Goal: Task Accomplishment & Management: Use online tool/utility

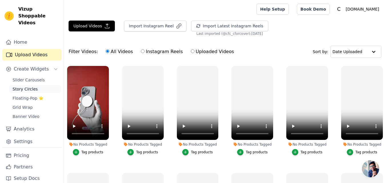
click at [22, 86] on span "Story Circles" at bounding box center [25, 89] width 25 height 6
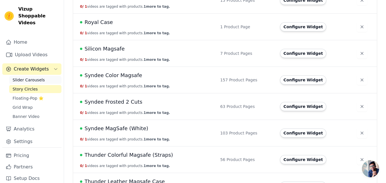
scroll to position [339, 0]
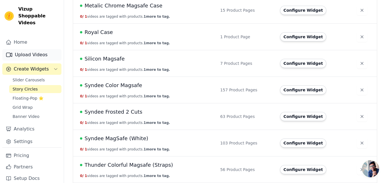
click at [28, 49] on link "Upload Videos" at bounding box center [31, 54] width 59 height 11
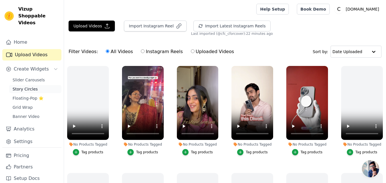
click at [24, 86] on span "Story Circles" at bounding box center [25, 89] width 25 height 6
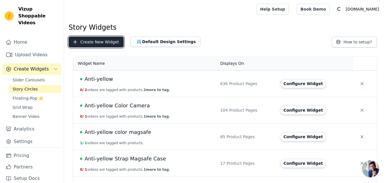
click at [96, 43] on button "Create New Widget" at bounding box center [95, 42] width 55 height 11
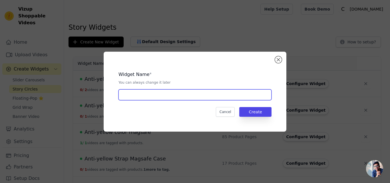
click at [135, 95] on input "text" at bounding box center [194, 94] width 153 height 11
paste input "Dulero Checks MagSafe"
type input "Dulero Checks MagSafe"
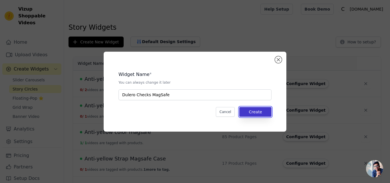
click at [258, 112] on button "Create" at bounding box center [255, 112] width 32 height 10
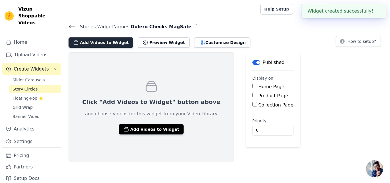
click at [97, 41] on button "Add Videos to Widget" at bounding box center [100, 42] width 65 height 10
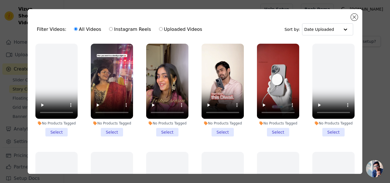
click at [270, 130] on li "No Products Tagged Select" at bounding box center [278, 90] width 42 height 93
click at [0, 0] on input "No Products Tagged Select" at bounding box center [0, 0] width 0 height 0
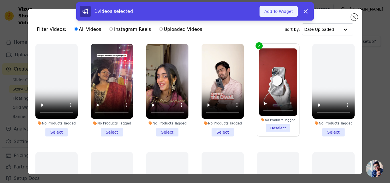
click at [272, 13] on button "Add To Widget" at bounding box center [278, 11] width 38 height 11
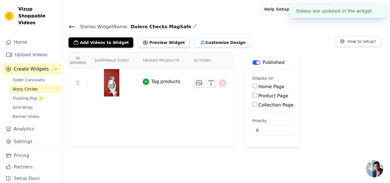
click at [258, 96] on label "Product Page" at bounding box center [273, 95] width 30 height 5
click at [257, 96] on input "Product Page" at bounding box center [254, 95] width 5 height 5
checkbox input "true"
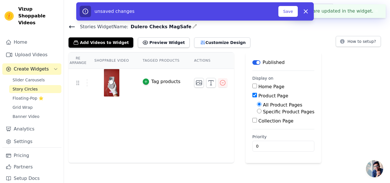
click at [263, 110] on label "Specific Product Pages" at bounding box center [288, 111] width 51 height 5
click at [260, 110] on input "Specific Product Pages" at bounding box center [259, 111] width 5 height 5
radio input "true"
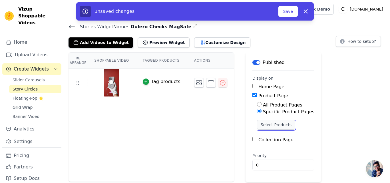
click at [258, 123] on button "Select Products" at bounding box center [276, 125] width 38 height 10
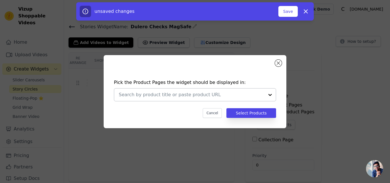
click at [129, 95] on input "text" at bounding box center [192, 94] width 146 height 7
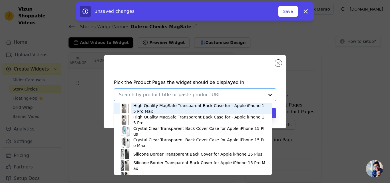
paste input "Premium Tech Weave Design With MagSafe Compatible Back Case For Apple iPhone 14"
type input "Premium Tech Weave Design With MagSafe Compatible Back Case For Apple iPhone 14"
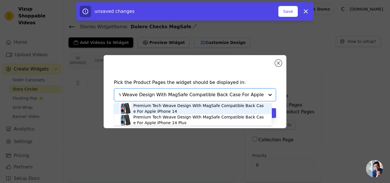
click at [148, 104] on div "Premium Tech Weave Design With MagSafe Compatible Back Case For Apple iPhone 14" at bounding box center [199, 108] width 133 height 11
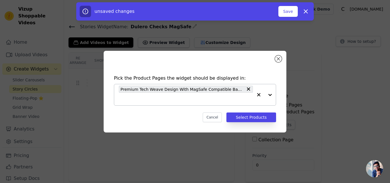
click at [162, 99] on input "text" at bounding box center [186, 99] width 134 height 7
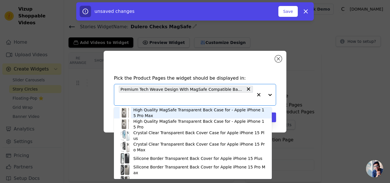
paste input "Premium Tech Weave Design With MagSafe Compatible Back Case For Apple iPhone 14…"
type input "Premium Tech Weave Design With MagSafe Compatible Back Case For Apple iPhone 14…"
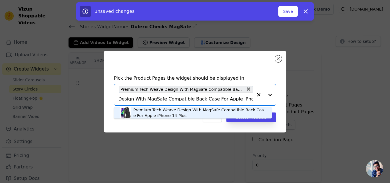
click at [156, 112] on div "Premium Tech Weave Design With MagSafe Compatible Back Case For Apple iPhone 14…" at bounding box center [199, 112] width 133 height 11
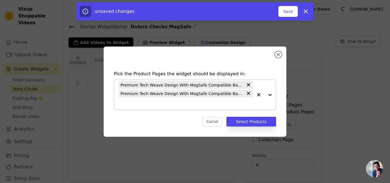
click at [157, 103] on input "text" at bounding box center [186, 103] width 134 height 7
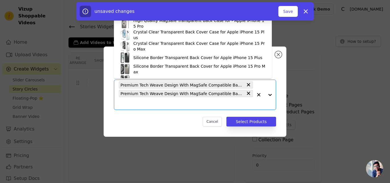
paste input "Premium Tech Weave Design With MagSafe Compatible Back Case For Apple iPhone 15"
type input "Premium Tech Weave Design With MagSafe Compatible Back Case For Apple iPhone 15"
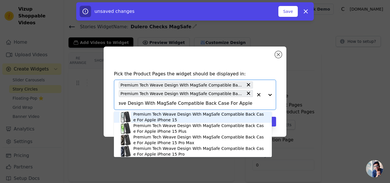
click at [164, 113] on div "Premium Tech Weave Design With MagSafe Compatible Back Case For Apple iPhone 15" at bounding box center [199, 116] width 133 height 11
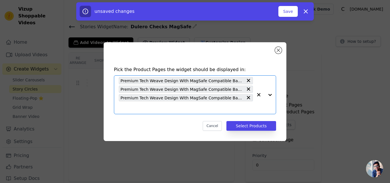
click at [172, 110] on input "text" at bounding box center [186, 107] width 134 height 7
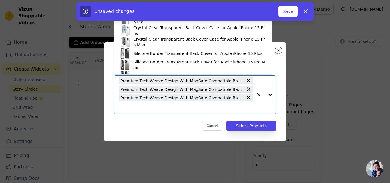
paste input "Premium Tech Weave Design With MagSafe Compatible Back Case For Apple iPhone 15…"
type input "Premium Tech Weave Design With MagSafe Compatible Back Case For Apple iPhone 15…"
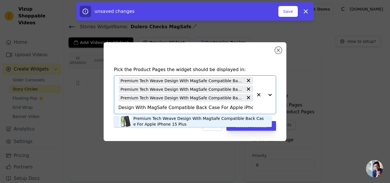
click at [165, 119] on div "Premium Tech Weave Design With MagSafe Compatible Back Case For Apple iPhone 15…" at bounding box center [199, 121] width 133 height 11
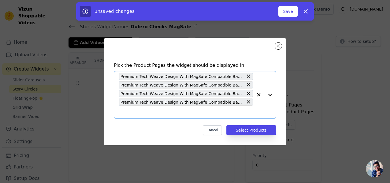
scroll to position [0, 0]
click at [147, 114] on input "text" at bounding box center [186, 111] width 134 height 7
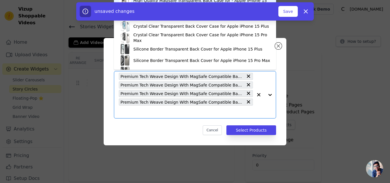
paste input "Premium Tech Weave Design With MagSafe Compatible Back Case For Apple iPhone 15…"
type input "Premium Tech Weave Design With MagSafe Compatible Back Case For Apple iPhone 15…"
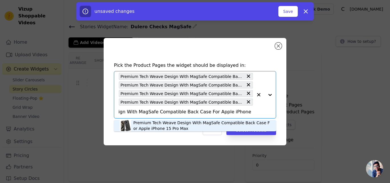
click at [146, 123] on div "Premium Tech Weave Design With MagSafe Compatible Back Case For Apple iPhone 15…" at bounding box center [201, 125] width 137 height 11
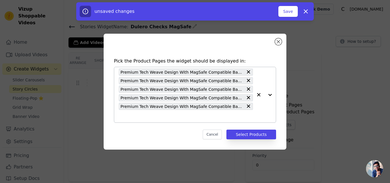
click at [146, 123] on div "Pick the Product Pages the widget should be displayed in: Premium Tech Weave De…" at bounding box center [195, 98] width 174 height 93
click at [148, 118] on input "text" at bounding box center [186, 116] width 134 height 7
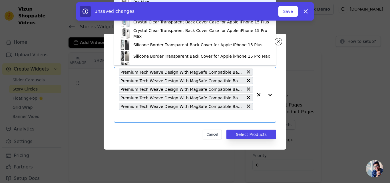
paste input "Premium Tech Weave Design With MagSafe Compatible Back Case For Apple iPhone 16…"
type input "Premium Tech Weave Design With MagSafe Compatible Back Case For Apple iPhone 16…"
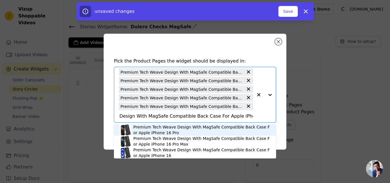
click at [157, 128] on div "Premium Tech Weave Design With MagSafe Compatible Back Case For Apple iPhone 16…" at bounding box center [201, 129] width 137 height 11
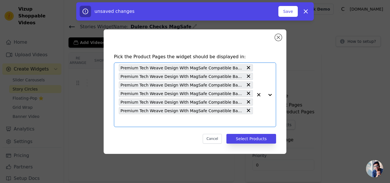
scroll to position [0, 0]
click at [160, 122] on input "text" at bounding box center [186, 120] width 134 height 7
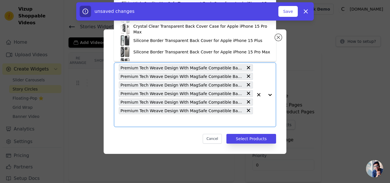
paste input "Premium Tech Weave Design With MagSafe Compatible Back Case For Apple iPhone 16…"
type input "Premium Tech Weave Design With MagSafe Compatible Back Case For Apple iPhone 16…"
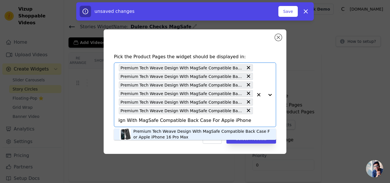
click at [160, 131] on div "Premium Tech Weave Design With MagSafe Compatible Back Case For Apple iPhone 16…" at bounding box center [201, 133] width 137 height 11
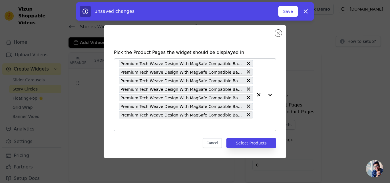
click at [156, 122] on input "text" at bounding box center [186, 124] width 134 height 7
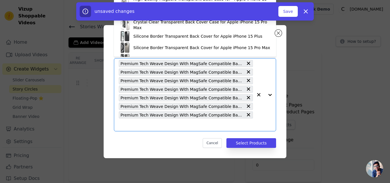
paste input "Premium Tech Weave Design With MagSafe Compatible Back Case For Apple iPhone 16"
type input "Premium Tech Weave Design With MagSafe Compatible Back Case For Apple iPhone 16"
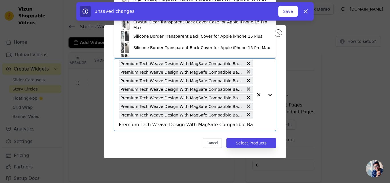
scroll to position [0, 41]
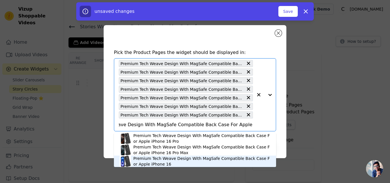
click at [157, 160] on div "Premium Tech Weave Design With MagSafe Compatible Back Case For Apple iPhone 16" at bounding box center [201, 161] width 137 height 11
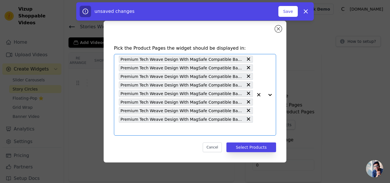
scroll to position [0, 0]
click at [156, 128] on input "text" at bounding box center [186, 129] width 134 height 7
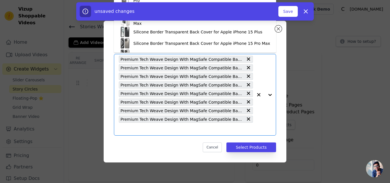
paste input "Premium Tech Weave Design With MagSafe Compatible Back Case For Samsung S24 5G"
type input "Premium Tech Weave Design With MagSafe Compatible Back Case For Samsung S24 5G"
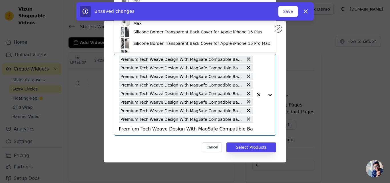
scroll to position [0, 42]
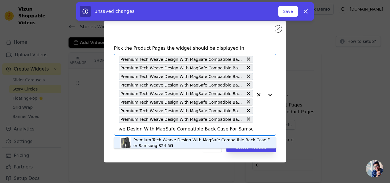
click at [150, 139] on div "Premium Tech Weave Design With MagSafe Compatible Back Case For Samsung S24 5G" at bounding box center [201, 142] width 137 height 11
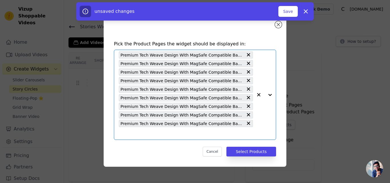
scroll to position [0, 0]
click at [150, 132] on input "text" at bounding box center [186, 133] width 134 height 7
paste input "Premium Tech Weave Design With MagSafe Compatible Back Case For Samsung S25 5G"
type input "Premium Tech Weave Design With MagSafe Compatible Back Case For Samsung S25 5G"
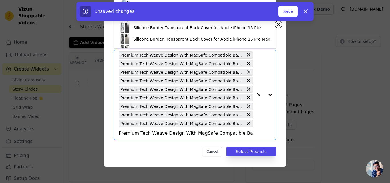
scroll to position [0, 42]
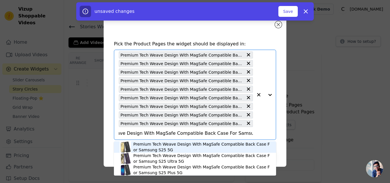
click at [156, 146] on div "Premium Tech Weave Design With MagSafe Compatible Back Case For Samsung S25 5G" at bounding box center [201, 146] width 137 height 11
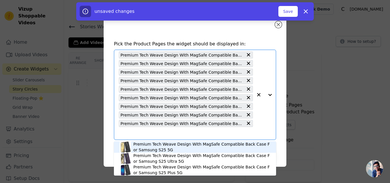
scroll to position [0, 0]
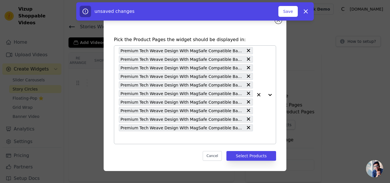
click at [160, 143] on div "Premium Tech Weave Design With MagSafe Compatible Back Case For Apple iPhone 14…" at bounding box center [186, 95] width 134 height 98
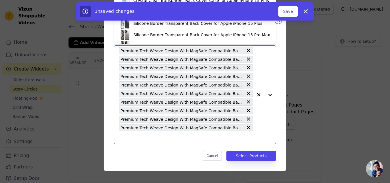
paste input "Premium Tech Weave Design With MagSafe Compatible Back Case For Samsung S25 Ult…"
type input "Premium Tech Weave Design With MagSafe Compatible Back Case For Samsung S25 Ult…"
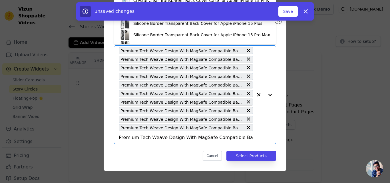
scroll to position [0, 53]
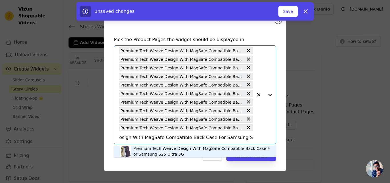
click at [159, 150] on div "Premium Tech Weave Design With MagSafe Compatible Back Case For Samsung S25 Ult…" at bounding box center [201, 151] width 137 height 11
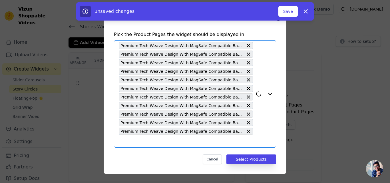
scroll to position [3, 0]
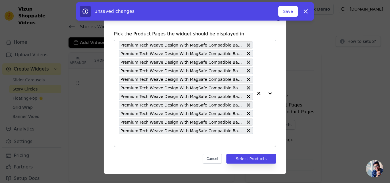
click at [165, 140] on input "text" at bounding box center [186, 140] width 134 height 7
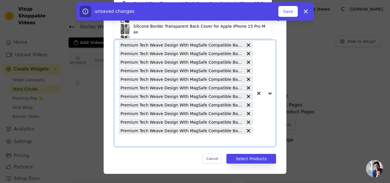
paste input "Premium Tech Weave Design With MagSafe Compatible Back Case For OnePlus 12R 5G"
type input "Premium Tech Weave Design With MagSafe Compatible Back Case For OnePlus 12R 5G"
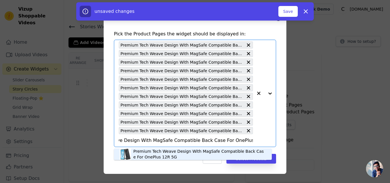
click at [160, 150] on div "Premium Tech Weave Design With MagSafe Compatible Back Case For OnePlus 12R 5G" at bounding box center [199, 153] width 133 height 11
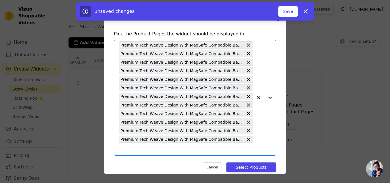
scroll to position [0, 0]
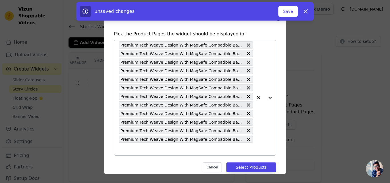
click at [160, 150] on input "text" at bounding box center [186, 149] width 134 height 7
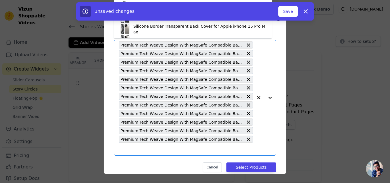
paste input "Premium Tech Weave Design With MagSafe Compatible Back Case For Samsung S25 Plu…"
type input "Premium Tech Weave Design With MagSafe Compatible Back Case For Samsung S25 Plu…"
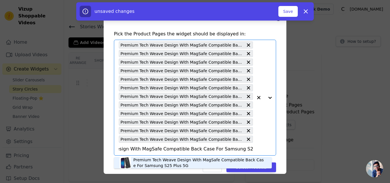
click at [156, 159] on div "Premium Tech Weave Design With MagSafe Compatible Back Case For Samsung S25 Plu…" at bounding box center [199, 162] width 133 height 11
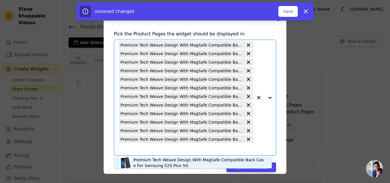
scroll to position [0, 0]
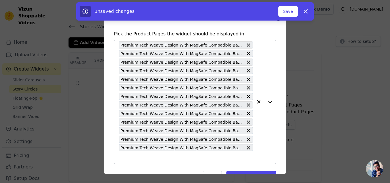
click at [156, 159] on input "text" at bounding box center [186, 157] width 134 height 7
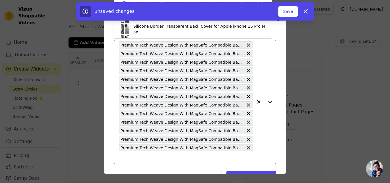
paste input "Premium Tech Weave Design With MagSafe Compatible Back Case For OnePlus 11R 5G"
type input "Premium Tech Weave Design With MagSafe Compatible Back Case For OnePlus 11R 5G"
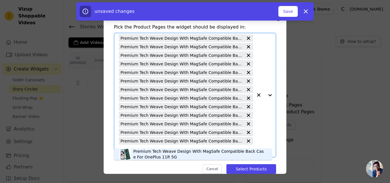
scroll to position [20, 0]
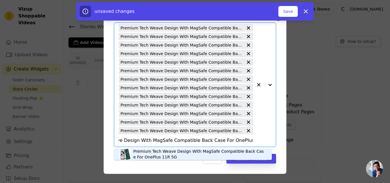
click at [148, 154] on div "Premium Tech Weave Design With MagSafe Compatible Back Case For OnePlus 11R 5G" at bounding box center [199, 153] width 133 height 11
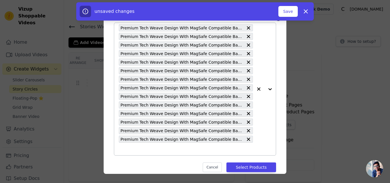
click at [154, 149] on input "text" at bounding box center [186, 149] width 134 height 7
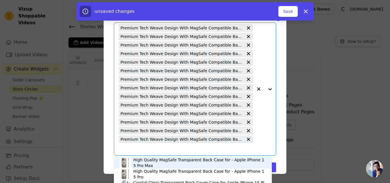
paste input "Premium Tech Weave Design With MagSafe Compatible Back Case For Samsung S23 Ult…"
type input "Premium Tech Weave Design With MagSafe Compatible Back Case For Samsung S23 Ult…"
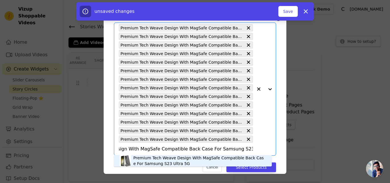
scroll to position [28, 0]
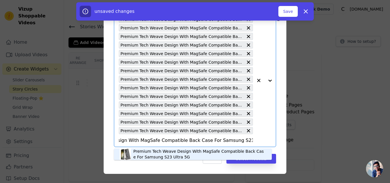
click at [155, 152] on div "Premium Tech Weave Design With MagSafe Compatible Back Case For Samsung S23 Ult…" at bounding box center [199, 153] width 133 height 11
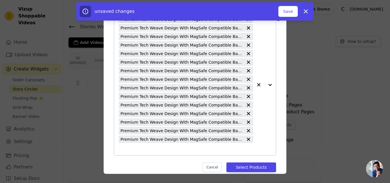
click at [156, 150] on input "text" at bounding box center [186, 149] width 134 height 7
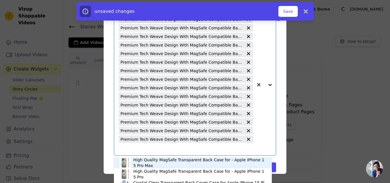
paste input "Premium Tech Weave Design With MagSafe Compatible Back Case For Apple iPhone 15…"
type input "Premium Tech Weave Design With MagSafe Compatible Back Case For Apple iPhone 15…"
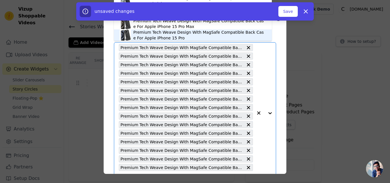
click at [150, 38] on div "Premium Tech Weave Design With MagSafe Compatible Back Case For Apple iPhone 15…" at bounding box center [199, 34] width 133 height 11
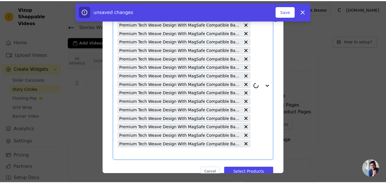
scroll to position [45, 0]
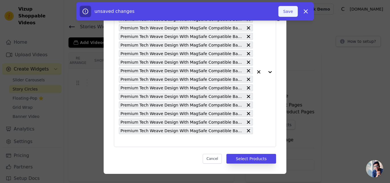
click at [288, 13] on button "Save" at bounding box center [287, 11] width 19 height 11
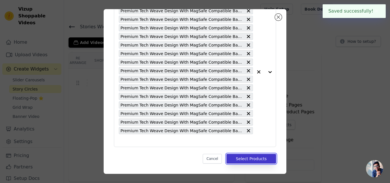
click at [246, 161] on button "Select Products" at bounding box center [251, 159] width 50 height 10
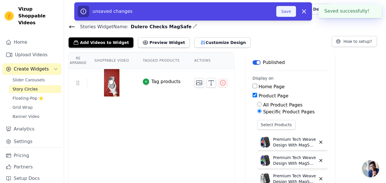
click at [285, 13] on button "Save" at bounding box center [285, 11] width 19 height 11
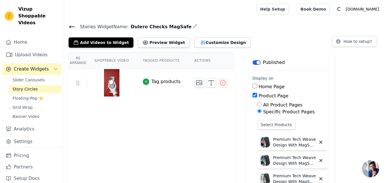
click at [73, 26] on icon at bounding box center [71, 26] width 7 height 7
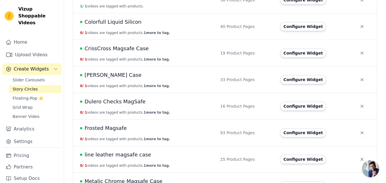
scroll to position [200, 0]
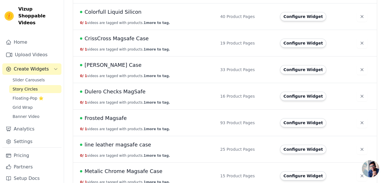
click at [127, 92] on span "Dulero Checks MagSafe" at bounding box center [114, 92] width 61 height 8
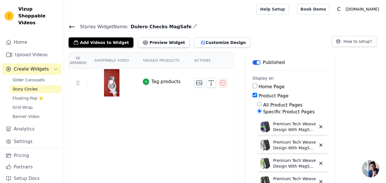
click at [71, 26] on icon at bounding box center [71, 26] width 7 height 7
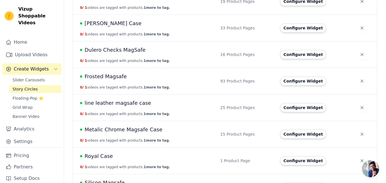
scroll to position [228, 0]
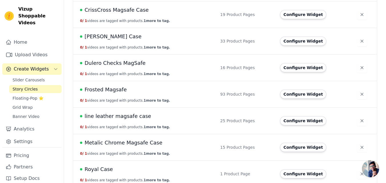
click at [126, 64] on span "Dulero Checks MagSafe" at bounding box center [114, 63] width 61 height 8
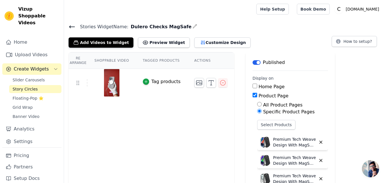
click at [73, 25] on icon at bounding box center [71, 26] width 7 height 7
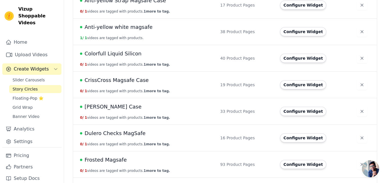
scroll to position [171, 0]
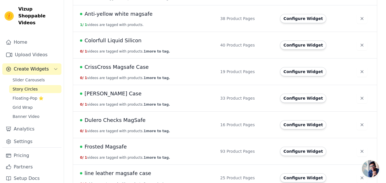
click at [135, 120] on span "Dulero Checks MagSafe" at bounding box center [114, 120] width 61 height 8
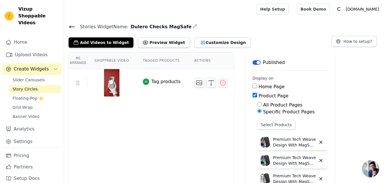
click at [69, 25] on icon at bounding box center [71, 26] width 7 height 7
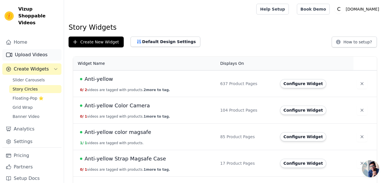
click at [14, 49] on link "Upload Videos" at bounding box center [31, 54] width 59 height 11
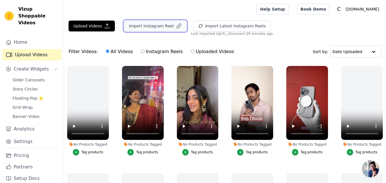
click at [147, 26] on button "Import Instagram Reel" at bounding box center [155, 26] width 63 height 11
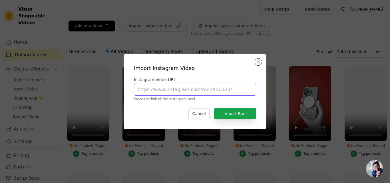
click at [168, 90] on input "Instagram Video URL" at bounding box center [195, 90] width 122 height 12
paste input "https://www.instagram.com/reel/DOOJQS4jb3u"
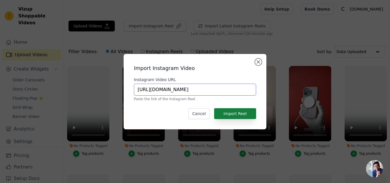
type input "https://www.instagram.com/reel/DOOJQS4jb3u"
click at [235, 112] on button "Import Reel" at bounding box center [235, 113] width 42 height 11
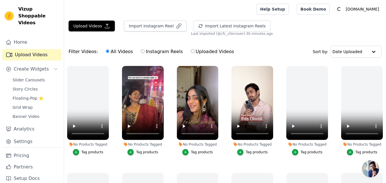
click at [154, 51] on label "Instagram Reels" at bounding box center [161, 51] width 42 height 7
click at [144, 51] on input "Instagram Reels" at bounding box center [143, 51] width 4 height 4
radio input "true"
click at [195, 53] on label "Uploaded Videos" at bounding box center [212, 51] width 44 height 7
click at [194, 53] on input "Uploaded Videos" at bounding box center [193, 51] width 4 height 4
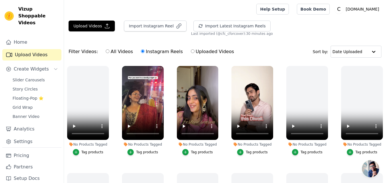
radio input "true"
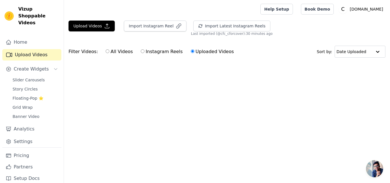
click at [112, 52] on label "All Videos" at bounding box center [119, 51] width 28 height 7
click at [109, 52] on input "All Videos" at bounding box center [108, 51] width 4 height 4
radio input "true"
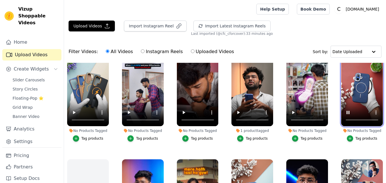
scroll to position [628, 0]
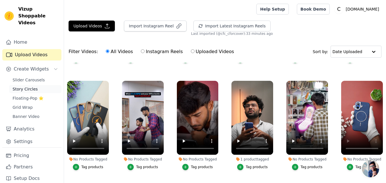
click at [29, 86] on span "Story Circles" at bounding box center [25, 89] width 25 height 6
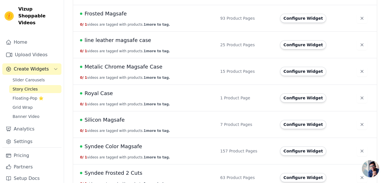
scroll to position [314, 0]
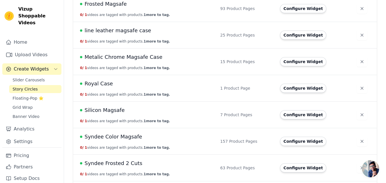
click at [128, 57] on span "Metalic Chrome Magsafe Case" at bounding box center [123, 57] width 78 height 8
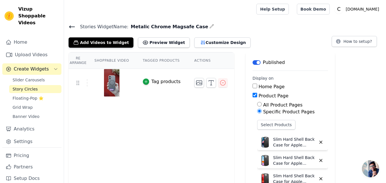
click at [72, 26] on icon at bounding box center [71, 27] width 5 height 2
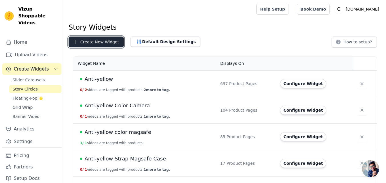
click at [90, 41] on button "Create New Widget" at bounding box center [95, 42] width 55 height 11
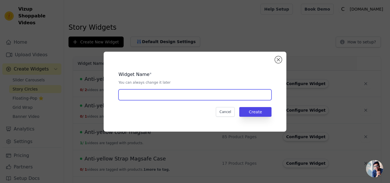
click at [135, 96] on input "text" at bounding box center [194, 94] width 153 height 11
paste input "Minimalist Leather Magsafe Case"
type input "Minimalist Leather Magsafe Case"
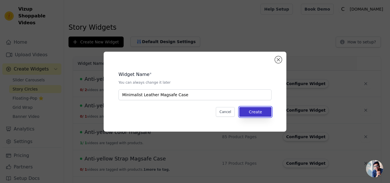
click at [260, 113] on button "Create" at bounding box center [255, 112] width 32 height 10
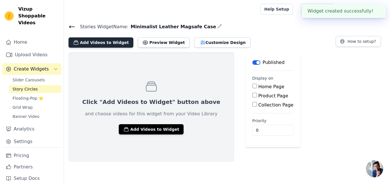
click at [104, 44] on button "Add Videos to Widget" at bounding box center [100, 42] width 65 height 10
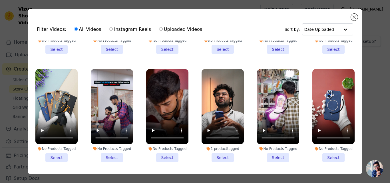
scroll to position [628, 0]
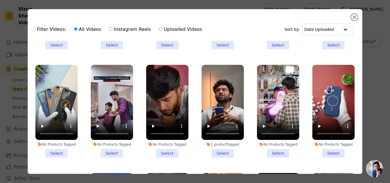
click at [325, 138] on li "No Products Tagged Select" at bounding box center [333, 111] width 42 height 93
click at [0, 0] on input "No Products Tagged Select" at bounding box center [0, 0] width 0 height 0
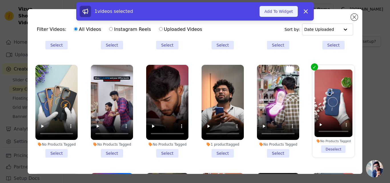
click at [273, 9] on button "Add To Widget" at bounding box center [278, 11] width 38 height 11
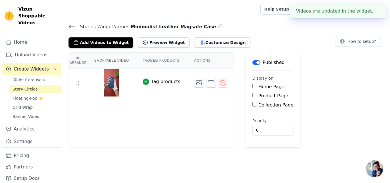
click at [258, 95] on label "Product Page" at bounding box center [273, 95] width 30 height 5
click at [257, 95] on input "Product Page" at bounding box center [254, 95] width 5 height 5
checkbox input "true"
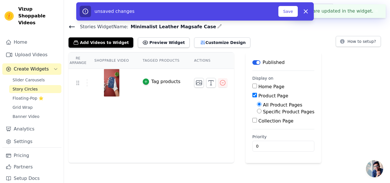
click at [263, 113] on label "Specific Product Pages" at bounding box center [288, 111] width 51 height 5
click at [259, 113] on input "Specific Product Pages" at bounding box center [259, 111] width 5 height 5
radio input "true"
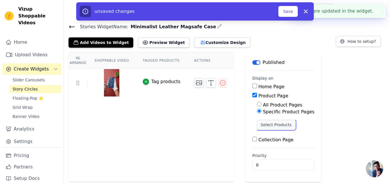
click at [261, 126] on button "Select Products" at bounding box center [276, 125] width 38 height 10
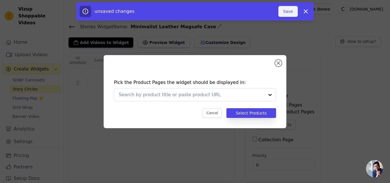
click at [286, 13] on button "Save" at bounding box center [287, 11] width 19 height 11
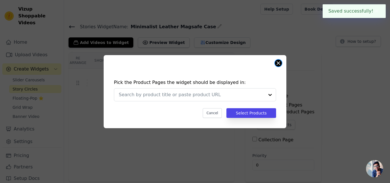
click at [278, 63] on button "Close modal" at bounding box center [278, 63] width 7 height 7
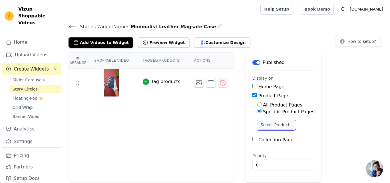
click at [257, 125] on button "Select Products" at bounding box center [276, 125] width 38 height 10
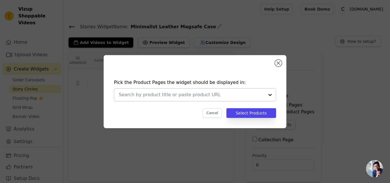
click at [160, 95] on input "text" at bounding box center [192, 94] width 146 height 7
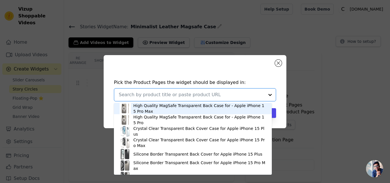
paste input "Elite PU Leather Case for Apple iPhone 14 , Hard Shell with Soft Inner Fabric &…"
type input "Elite PU Leather Case for Apple iPhone 14 , Hard Shell with Soft Inner Fabric &…"
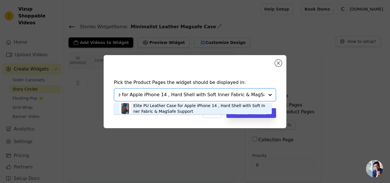
click at [159, 105] on div "Elite PU Leather Case for Apple iPhone 14 , Hard Shell with Soft Inner Fabric &…" at bounding box center [199, 108] width 133 height 11
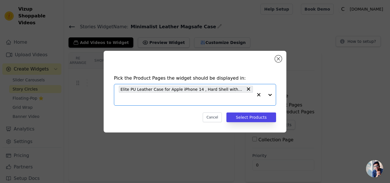
scroll to position [0, 0]
click at [152, 100] on input "text" at bounding box center [186, 99] width 134 height 7
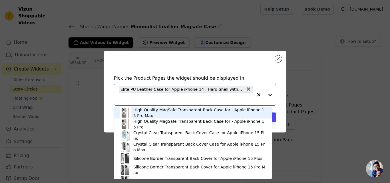
paste input "Elite PU Leather Case for Apple iPhone 15 , Hard Shell with Soft Inner Fabric &…"
type input "Elite PU Leather Case for Apple iPhone 15 , Hard Shell with Soft Inner Fabric &…"
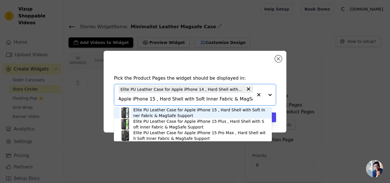
click at [154, 111] on div "Elite PU Leather Case for Apple iPhone 15 , Hard Shell with Soft Inner Fabric &…" at bounding box center [199, 112] width 133 height 11
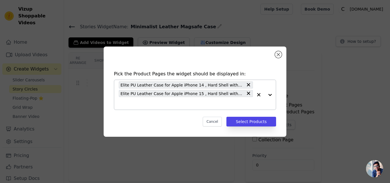
click at [148, 104] on input "text" at bounding box center [186, 103] width 134 height 7
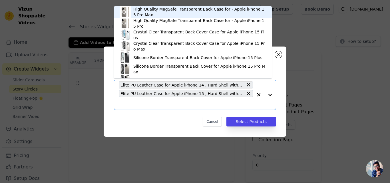
paste input "Elite PU Leather Case for Apple iPhone 15 Plus , Hard Shell with Soft Inner Fab…"
type input "Elite PU Leather Case for Apple iPhone 15 Plus , Hard Shell with Soft Inner Fab…"
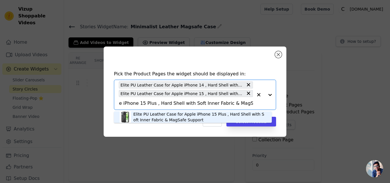
click at [150, 116] on div "Elite PU Leather Case for Apple iPhone 15 Plus , Hard Shell with Soft Inner Fab…" at bounding box center [199, 116] width 133 height 11
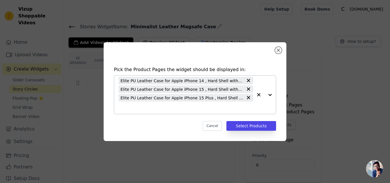
click at [144, 110] on input "text" at bounding box center [186, 107] width 134 height 7
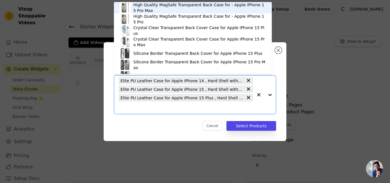
paste input "Elite PU Leather Case for Apple iPhone 15 Pro Max , Hard Shell with Soft Inner …"
type input "Elite PU Leather Case for Apple iPhone 15 Pro Max , Hard Shell with Soft Inner …"
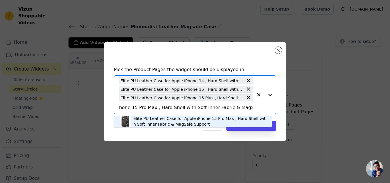
click at [154, 120] on div "Elite PU Leather Case for Apple iPhone 15 Pro Max , Hard Shell with Soft Inner …" at bounding box center [199, 121] width 133 height 11
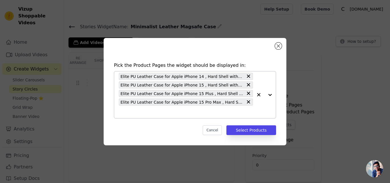
click at [146, 112] on input "text" at bounding box center [186, 111] width 134 height 7
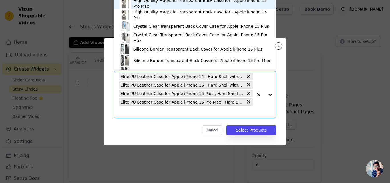
paste input "Elite PU Leather Case for Apple iPhone 16 , Hard Shell with Soft Inner Fabric &…"
type input "Elite PU Leather Case for Apple iPhone 16 , Hard Shell with Soft Inner Fabric &…"
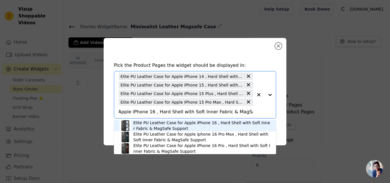
click at [157, 126] on div "Elite PU Leather Case for Apple iPhone 16 , Hard Shell with Soft Inner Fabric &…" at bounding box center [201, 125] width 137 height 11
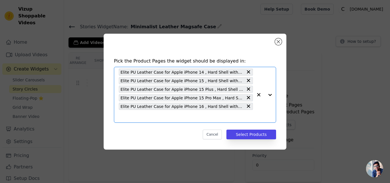
scroll to position [0, 0]
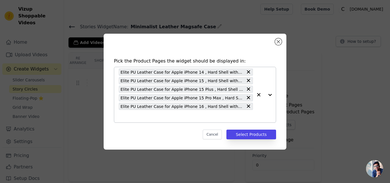
click at [151, 119] on input "text" at bounding box center [186, 116] width 134 height 7
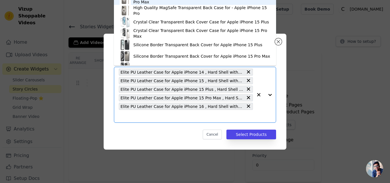
paste input "Elite PU Leather Case for Apple iphone 16 Pro Max , Hard Shell with Soft Inner …"
type input "Elite PU Leather Case for Apple iphone 16 Pro Max , Hard Shell with Soft Inner …"
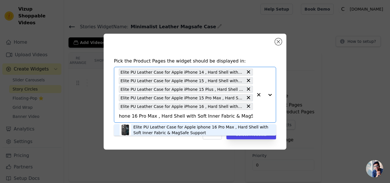
click at [177, 133] on div "Elite PU Leather Case for Apple iphone 16 Pro Max , Hard Shell with Soft Inner …" at bounding box center [201, 129] width 137 height 11
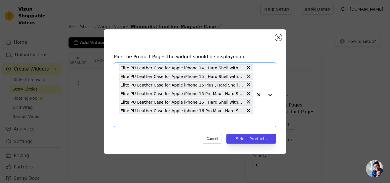
scroll to position [0, 0]
click at [156, 119] on input "text" at bounding box center [186, 120] width 134 height 7
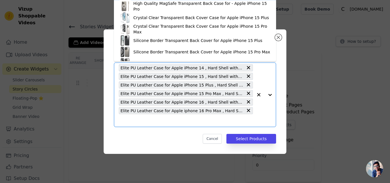
paste input "Elite PU Leather Case for Apple iPhone 16 Pro , Hard Shell with Soft Inner Fabr…"
type input "Elite PU Leather Case for Apple iPhone 16 Pro , Hard Shell with Soft Inner Fabr…"
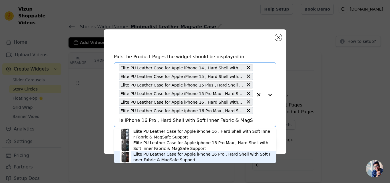
click at [168, 154] on div "Elite PU Leather Case for Apple iPhone 16 Pro , Hard Shell with Soft Inner Fabr…" at bounding box center [201, 156] width 137 height 11
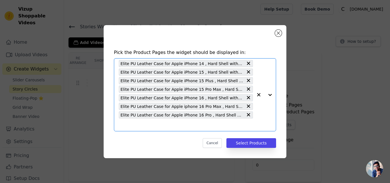
click at [153, 124] on input "text" at bounding box center [186, 124] width 134 height 7
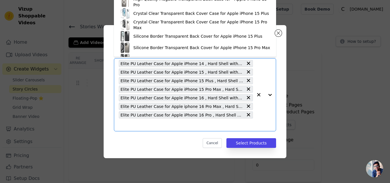
paste input "Elite PU Leather Case for Apple iPhone 17 Air , Hard Shell with Soft Inner Fabr…"
type input "Elite PU Leather Case for Apple iPhone 17 Air , Hard Shell with Soft Inner Fabr…"
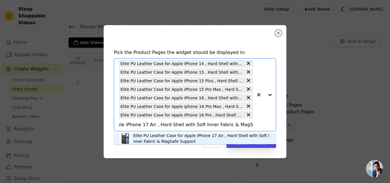
click at [156, 136] on div "Elite PU Leather Case for Apple iPhone 17 Air , Hard Shell with Soft Inner Fabr…" at bounding box center [201, 138] width 137 height 11
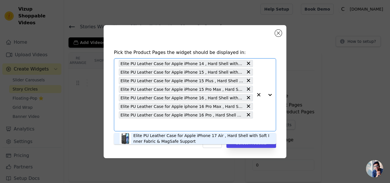
scroll to position [0, 0]
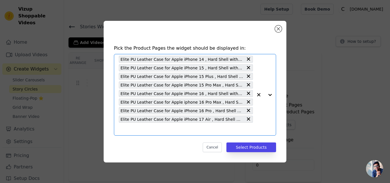
click at [150, 131] on input "text" at bounding box center [186, 129] width 134 height 7
paste input "Elite PU Leather Case for Apple iPhone 17 , Hard Shell with Soft Inner Fabric &…"
type input "Elite PU Leather Case for Apple iPhone 17 , Hard Shell with Soft Inner Fabric &…"
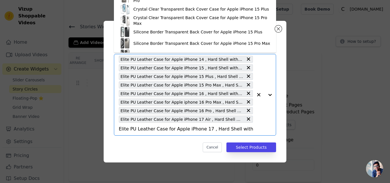
scroll to position [0, 59]
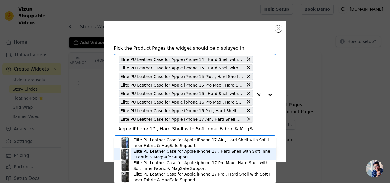
click at [162, 152] on div "Elite PU Leather Case for Apple iPhone 17 , Hard Shell with Soft Inner Fabric &…" at bounding box center [201, 153] width 137 height 11
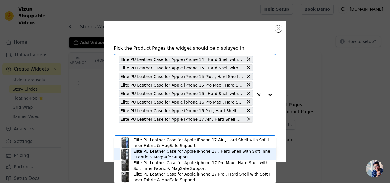
scroll to position [0, 0]
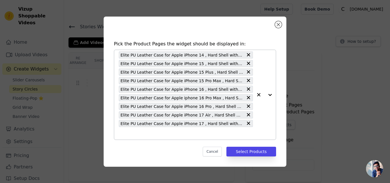
click at [162, 135] on input "text" at bounding box center [186, 133] width 134 height 7
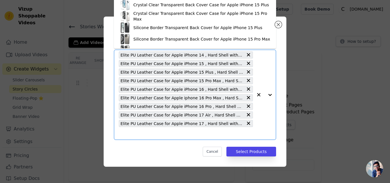
paste input "Elite PU Leather Case for Apple iphone 17 Pro Max , Hard Shell with Soft Inner …"
type input "Elite PU Leather Case for Apple iphone 17 Pro Max , Hard Shell with Soft Inner …"
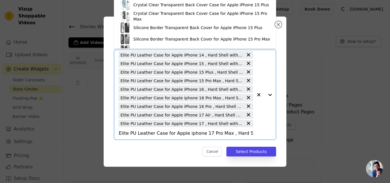
scroll to position [0, 77]
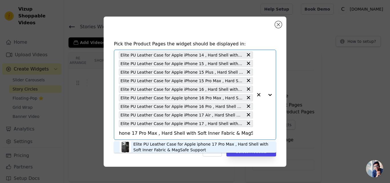
click at [157, 149] on div "Elite PU Leather Case for Apple iphone 17 Pro Max , Hard Shell with Soft Inner …" at bounding box center [201, 146] width 137 height 11
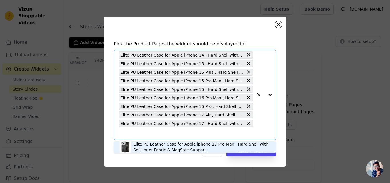
scroll to position [0, 0]
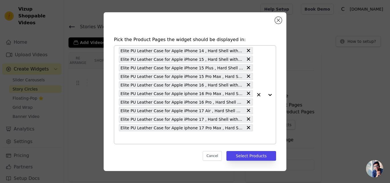
click at [153, 137] on input "text" at bounding box center [186, 137] width 134 height 7
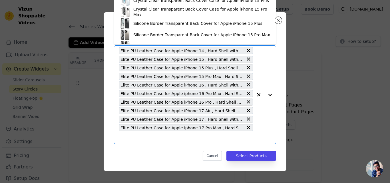
paste input "Elite PU Leather Case for Apple iPhone 17 Pro , Hard Shell with Soft Inner Fabr…"
type input "Elite PU Leather Case for Apple iPhone 17 Pro , Hard Shell with Soft Inner Fabr…"
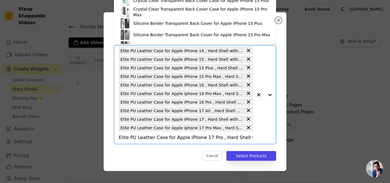
scroll to position [0, 67]
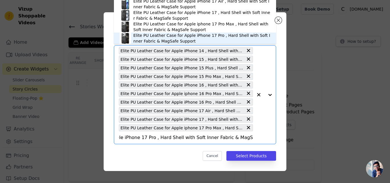
click at [184, 36] on div "Elite PU Leather Case for Apple iPhone 17 Pro , Hard Shell with Soft Inner Fabr…" at bounding box center [201, 38] width 137 height 11
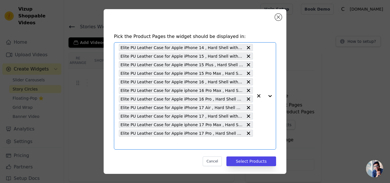
scroll to position [0, 0]
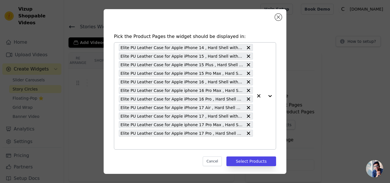
click at [175, 146] on div "Elite PU Leather Case for Apple iPhone 14 , Hard Shell with Soft Inner Fabric &…" at bounding box center [186, 96] width 134 height 107
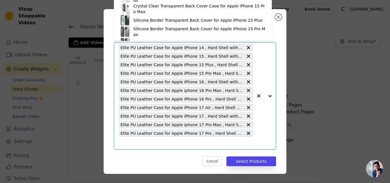
paste input "Elite PU Leather Case for Samsung S25 Ultra 5G , Hard Shell with Soft Inner Fab…"
type input "Elite PU Leather Case for Samsung S25 Ultra 5G , Hard Shell with Soft Inner Fab…"
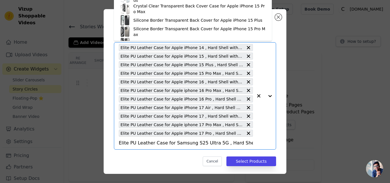
scroll to position [0, 75]
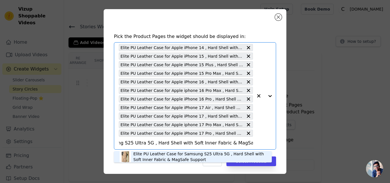
click at [163, 154] on div "Elite PU Leather Case for Samsung S25 Ultra 5G , Hard Shell with Soft Inner Fab…" at bounding box center [199, 156] width 133 height 11
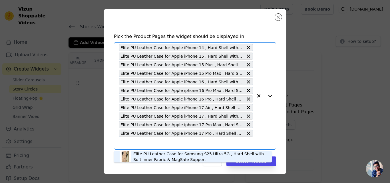
scroll to position [0, 0]
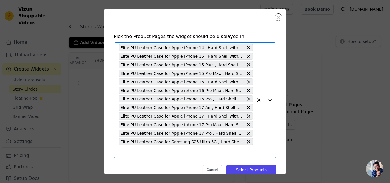
click at [160, 152] on input "text" at bounding box center [186, 151] width 134 height 7
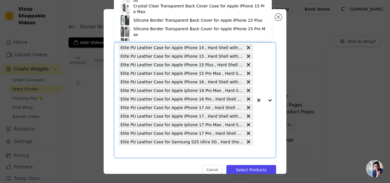
paste input "Elite PU Leather Case for Samsung S22 Ultra 5G , Hard Shell with Soft Inner Fab…"
type input "Elite PU Leather Case for Samsung S22 Ultra 5G , Hard Shell with Soft Inner Fab…"
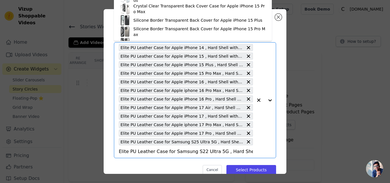
scroll to position [0, 75]
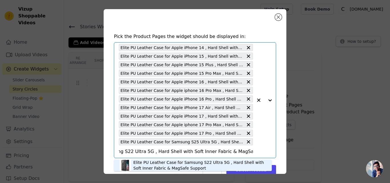
click at [151, 167] on div "Elite PU Leather Case for Samsung S22 Ultra 5G , Hard Shell with Soft Inner Fab…" at bounding box center [199, 165] width 133 height 11
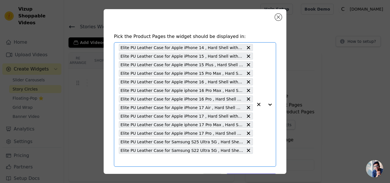
scroll to position [0, 0]
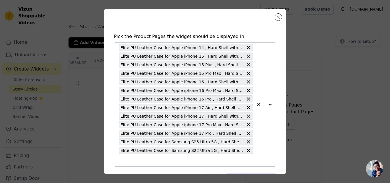
click at [149, 163] on input "text" at bounding box center [186, 160] width 134 height 7
paste input "Elite PU Leather Case for Samsung S23 Ultra 5G , Hard Shell with Soft Inner Fab…"
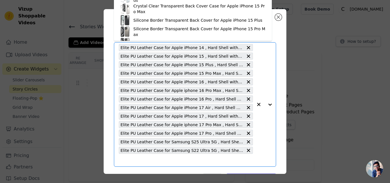
type input "Elite PU Leather Case for Samsung S23 Ultra 5G , Hard Shell with Soft Inner Fab…"
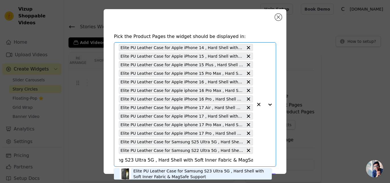
click at [151, 170] on div "Elite PU Leather Case for Samsung S23 Ultra 5G , Hard Shell with Soft Inner Fab…" at bounding box center [199, 173] width 133 height 11
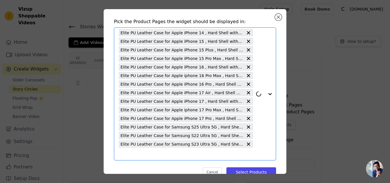
scroll to position [28, 0]
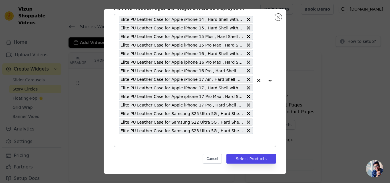
click at [164, 140] on input "text" at bounding box center [186, 140] width 134 height 7
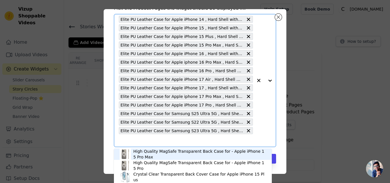
paste input "Elite PU Leather Case for Samsung S24 Ultra 5G , Hard Shell with Soft Inner Fab…"
type input "Elite PU Leather Case for Samsung S24 Ultra 5G , Hard Shell with Soft Inner Fab…"
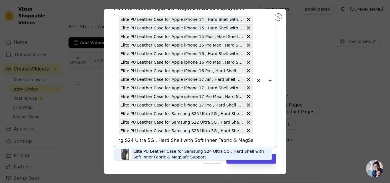
click at [164, 150] on div "Elite PU Leather Case for Samsung S24 Ultra 5G , Hard Shell with Soft Inner Fab…" at bounding box center [199, 153] width 133 height 11
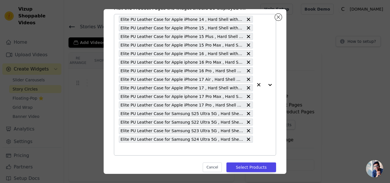
click at [164, 150] on input "text" at bounding box center [186, 149] width 134 height 7
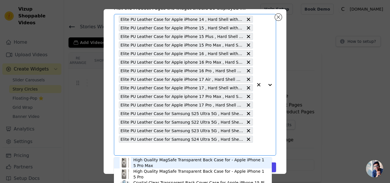
paste input "Elite PU Leather Case for Samsung S25 Edge 5G , Hard Shell with Soft Inner Fabr…"
type input "Elite PU Leather Case for Samsung S25 Edge 5G , Hard Shell with Soft Inner Fabr…"
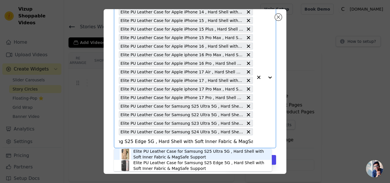
scroll to position [37, 0]
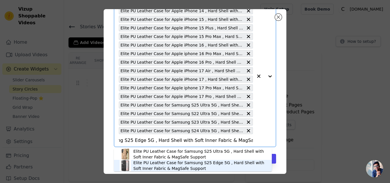
click at [168, 163] on div "Elite PU Leather Case for Samsung S25 Edge 5G , Hard Shell with Soft Inner Fabr…" at bounding box center [199, 165] width 133 height 11
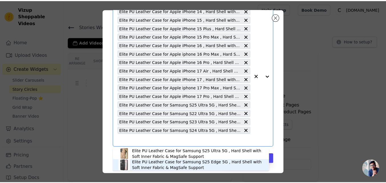
scroll to position [0, 0]
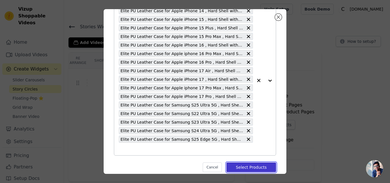
click at [240, 166] on button "Select Products" at bounding box center [251, 167] width 50 height 10
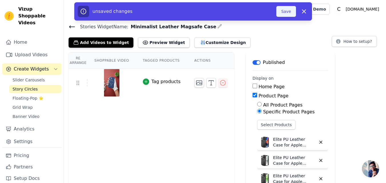
click at [281, 11] on button "Save" at bounding box center [285, 11] width 19 height 11
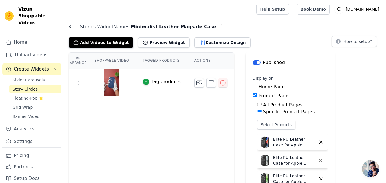
click at [71, 26] on icon at bounding box center [71, 27] width 5 height 2
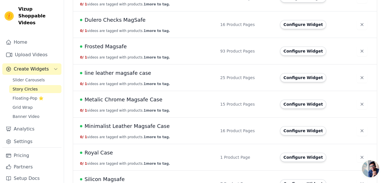
scroll to position [285, 0]
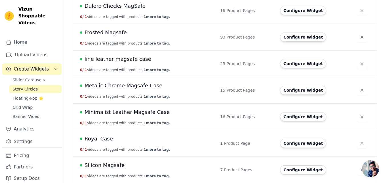
click at [145, 115] on span "Minimalist Leather Magsafe Case" at bounding box center [126, 112] width 85 height 8
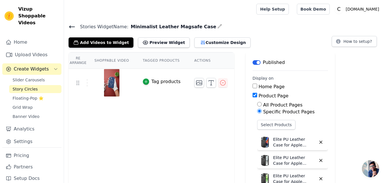
click at [71, 26] on icon at bounding box center [71, 26] width 7 height 7
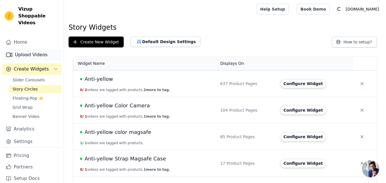
click at [25, 49] on link "Upload Videos" at bounding box center [31, 54] width 59 height 11
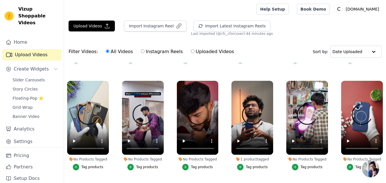
scroll to position [514, 0]
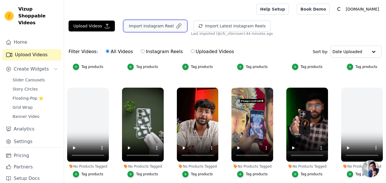
click at [135, 28] on button "Import Instagram Reel" at bounding box center [155, 26] width 63 height 11
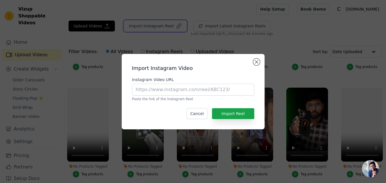
scroll to position [520, 0]
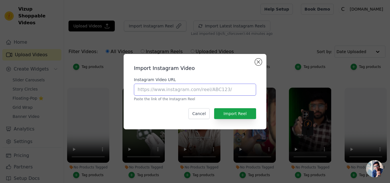
click at [165, 89] on input "Instagram Video URL" at bounding box center [195, 90] width 122 height 12
paste input "https://www.instagram.com/reel/DOVsWhukQlN"
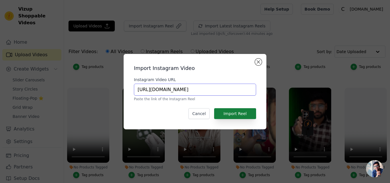
type input "https://www.instagram.com/reel/DOVsWhukQlN"
click at [242, 112] on button "Import Reel" at bounding box center [235, 113] width 42 height 11
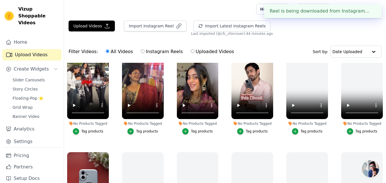
scroll to position [0, 0]
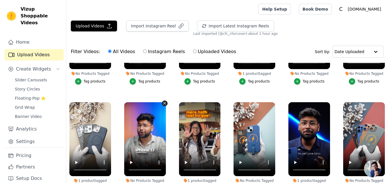
scroll to position [742, 0]
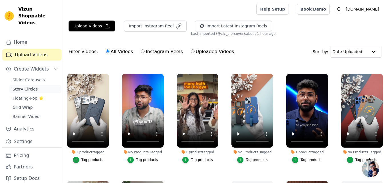
click at [25, 86] on span "Story Circles" at bounding box center [25, 89] width 25 height 6
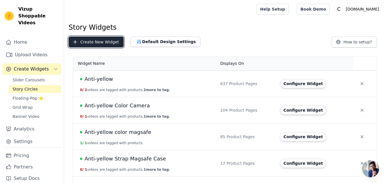
click at [95, 43] on button "Create New Widget" at bounding box center [95, 42] width 55 height 11
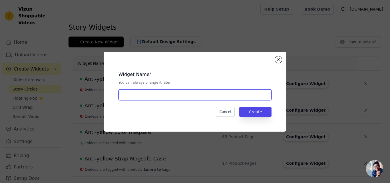
click at [134, 95] on input "text" at bounding box center [194, 94] width 153 height 11
paste input "Alloy Camera Ring Leather Case"
type input "Alloy Camera Ring Leather Case"
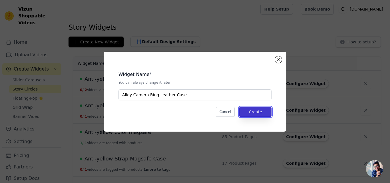
click at [259, 114] on button "Create" at bounding box center [255, 112] width 32 height 10
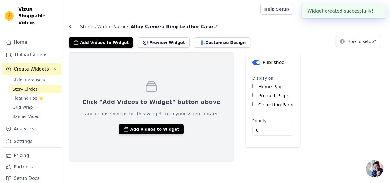
click at [111, 48] on div "Stories Widget Name: Alloy Camera Ring Leather Case Add Videos to Widget Previe…" at bounding box center [227, 92] width 326 height 139
click at [104, 45] on button "Add Videos to Widget" at bounding box center [100, 42] width 65 height 10
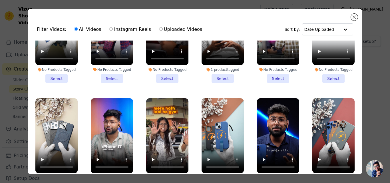
scroll to position [742, 0]
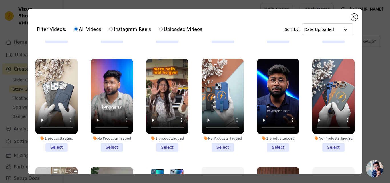
click at [54, 130] on li "1 product tagged Select" at bounding box center [56, 105] width 42 height 93
click at [0, 0] on input "1 product tagged Select" at bounding box center [0, 0] width 0 height 0
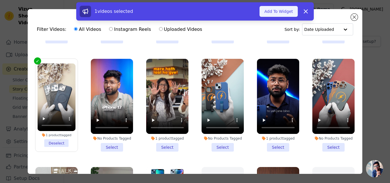
click at [284, 11] on button "Add To Widget" at bounding box center [278, 11] width 38 height 11
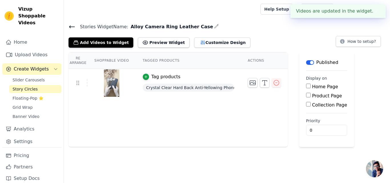
click at [312, 94] on label "Product Page" at bounding box center [327, 95] width 30 height 5
click at [309, 94] on input "Product Page" at bounding box center [308, 95] width 5 height 5
checkbox input "true"
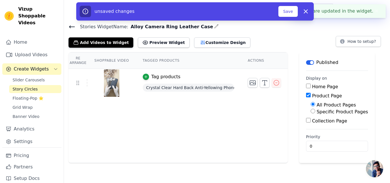
click at [317, 112] on label "Specific Product Pages" at bounding box center [342, 111] width 51 height 5
click at [314, 112] on input "Specific Product Pages" at bounding box center [313, 111] width 5 height 5
radio input "true"
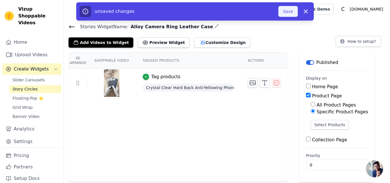
click at [283, 12] on button "Save" at bounding box center [287, 11] width 19 height 11
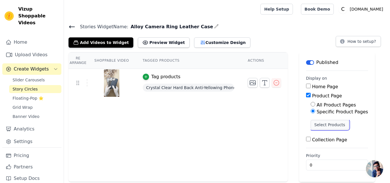
click at [318, 125] on button "Select Products" at bounding box center [330, 125] width 38 height 10
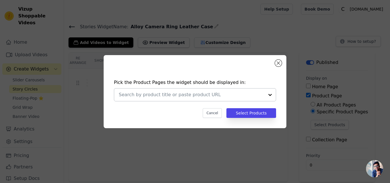
click at [173, 94] on input "text" at bounding box center [192, 94] width 146 height 7
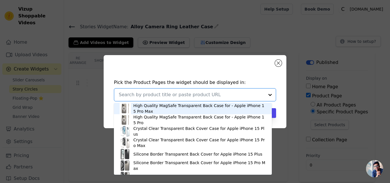
paste input "Alloy Camera Ring Faux Leather Back Case for Apple iPhone 13 , Hard Shell with …"
type input "Alloy Camera Ring Faux Leather Back Case for Apple iPhone 13 , Hard Shell with …"
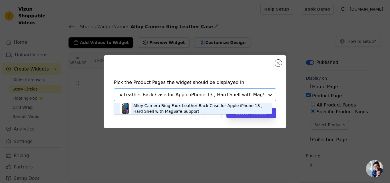
click at [154, 110] on div "Alloy Camera Ring Faux Leather Back Case for Apple iPhone 13 , Hard Shell with …" at bounding box center [199, 108] width 133 height 11
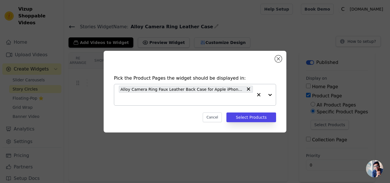
click at [163, 98] on input "text" at bounding box center [186, 99] width 134 height 7
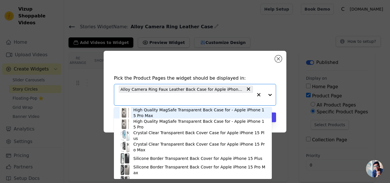
paste input "Alloy Camera Ring Faux Leather Back Case for Apple iPhone 14 , Hard Shell with …"
type input "Alloy Camera Ring Faux Leather Back Case for Apple iPhone 14 , Hard Shell with …"
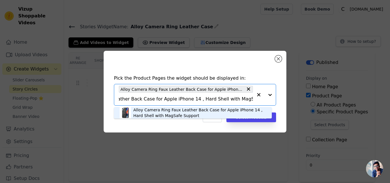
click at [158, 110] on div "Alloy Camera Ring Faux Leather Back Case for Apple iPhone 14 , Hard Shell with …" at bounding box center [199, 112] width 133 height 11
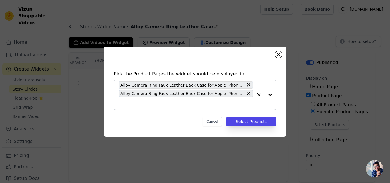
click at [153, 105] on input "text" at bounding box center [186, 103] width 134 height 7
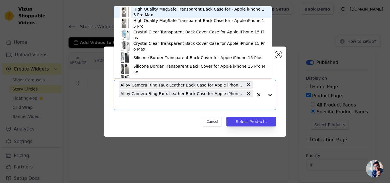
paste input "Alloy Camera Ring Faux Leather Back Case for Apple iPhone 15 , Hard Shell with …"
type input "Alloy Camera Ring Faux Leather Back Case for Apple iPhone 15 , Hard Shell with …"
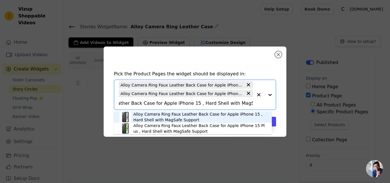
click at [150, 117] on div "Alloy Camera Ring Faux Leather Back Case for Apple iPhone 15 , Hard Shell with …" at bounding box center [199, 116] width 133 height 11
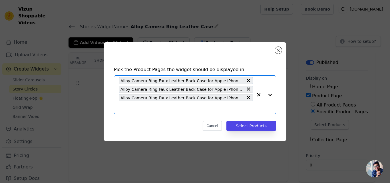
scroll to position [0, 0]
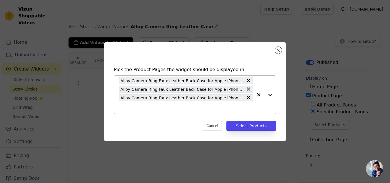
click at [143, 110] on input "text" at bounding box center [186, 107] width 134 height 7
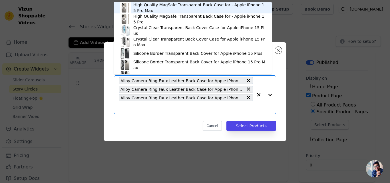
paste input "Alloy Camera Ring Faux Leather Back Case for Apple iPhone 15 Plus , Hard Shell …"
type input "Alloy Camera Ring Faux Leather Back Case for Apple iPhone 15 Plus , Hard Shell …"
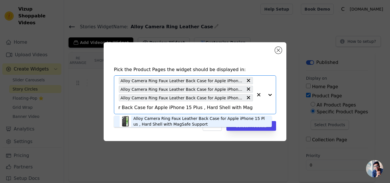
click at [147, 121] on div "Alloy Camera Ring Faux Leather Back Case for Apple iPhone 15 Plus , Hard Shell …" at bounding box center [199, 121] width 133 height 11
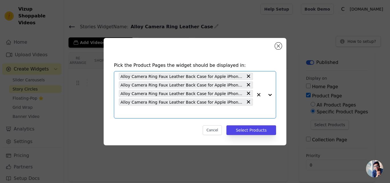
scroll to position [0, 0]
click at [144, 113] on input "text" at bounding box center [186, 111] width 134 height 7
paste input "Alloy Camera Ring Faux Leather Back Case for Apple iPhone 16 , Hard Shell with …"
type input "Alloy Camera Ring Faux Leather Back Case for Apple iPhone 16 , Hard Shell with …"
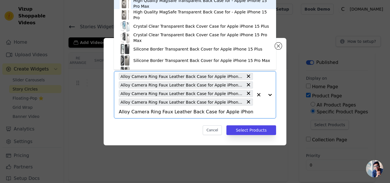
scroll to position [0, 62]
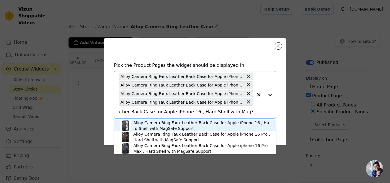
click at [148, 126] on div "Alloy Camera Ring Faux Leather Back Case for Apple iPhone 16 , Hard Shell with …" at bounding box center [201, 125] width 137 height 11
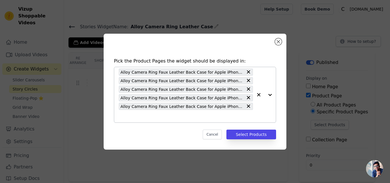
click at [149, 121] on div "Alloy Camera Ring Faux Leather Back Case for Apple iPhone 13 , Hard Shell with …" at bounding box center [186, 94] width 134 height 55
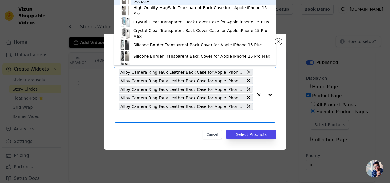
paste input "Alloy Camera Ring Faux Leather Back Case for Apple iPhone 16 Pro , Hard Shell w…"
type input "Alloy Camera Ring Faux Leather Back Case for Apple iPhone 16 Pro , Hard Shell w…"
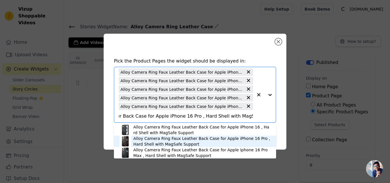
click at [156, 141] on div "Alloy Camera Ring Faux Leather Back Case for Apple iPhone 16 Pro , Hard Shell w…" at bounding box center [201, 141] width 137 height 11
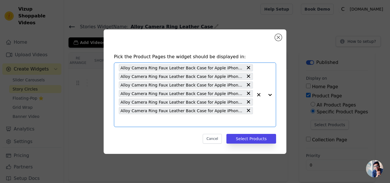
click at [146, 122] on input "text" at bounding box center [186, 120] width 134 height 7
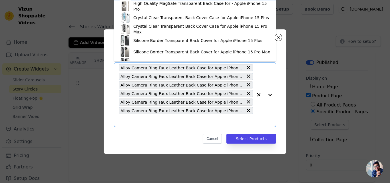
paste input "Alloy Camera Ring Faux Leather Back Case for Apple iphone 16 Pro Max , Hard She…"
type input "Alloy Camera Ring Faux Leather Back Case for Apple iphone 16 Pro Max , Hard She…"
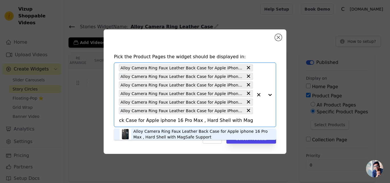
click at [153, 131] on div "Alloy Camera Ring Faux Leather Back Case for Apple iphone 16 Pro Max , Hard She…" at bounding box center [201, 133] width 137 height 11
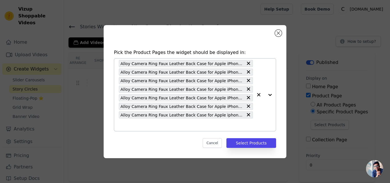
click at [149, 123] on input "text" at bounding box center [186, 124] width 134 height 7
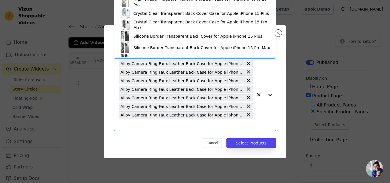
paste input "Alloy Camera Ring Faux Leather Back Case for Samsung S23 Ultra 5G , Hard Shell …"
type input "Alloy Camera Ring Faux Leather Back Case for Samsung S23 Ultra 5G , Hard Shell …"
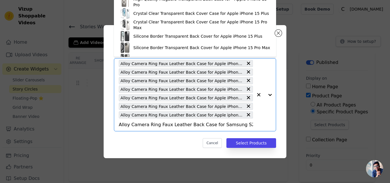
scroll to position [0, 74]
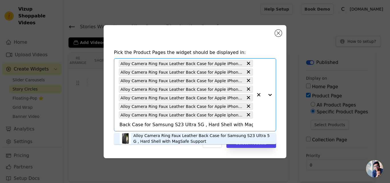
click at [157, 138] on div "Alloy Camera Ring Faux Leather Back Case for Samsung S23 Ultra 5G , Hard Shell …" at bounding box center [201, 138] width 137 height 11
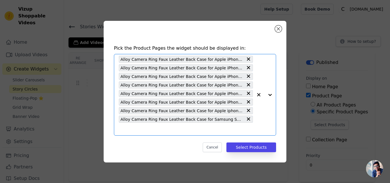
scroll to position [0, 0]
click at [154, 130] on input "text" at bounding box center [186, 129] width 134 height 7
paste input "Alloy Camera Ring Faux Leather Back Case for Samsung S24 Ultra 5G , Hard Shell …"
type input "Alloy Camera Ring Faux Leather Back Case for Samsung S24 Ultra 5G , Hard Shell …"
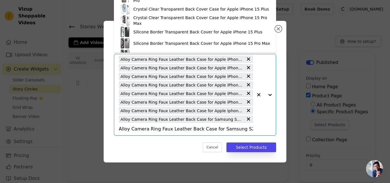
scroll to position [0, 74]
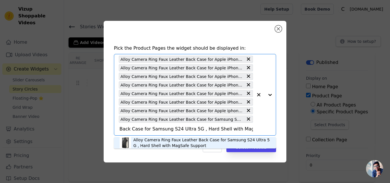
click at [152, 144] on div "Alloy Camera Ring Faux Leather Back Case for Samsung S24 Ultra 5G , Hard Shell …" at bounding box center [201, 142] width 137 height 11
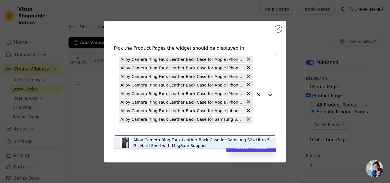
scroll to position [0, 0]
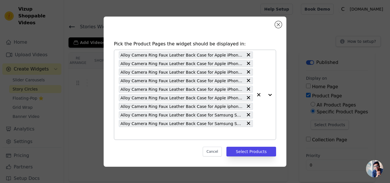
click at [144, 135] on input "text" at bounding box center [186, 133] width 134 height 7
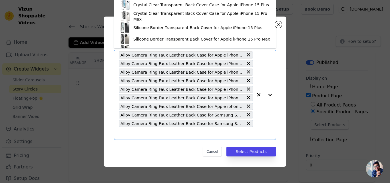
paste input "Alloy Camera Ring Faux Leather Back Case for Samsung S25 Ultra 5G , Hard Shell …"
type input "Alloy Camera Ring Faux Leather Back Case for Samsung S25 Ultra 5G , Hard Shell …"
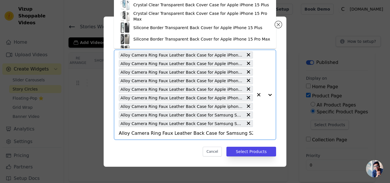
scroll to position [0, 74]
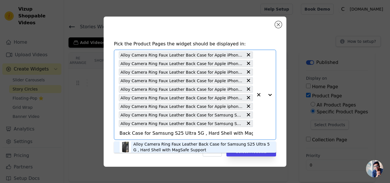
click at [146, 143] on div "Alloy Camera Ring Faux Leather Back Case for Samsung S25 Ultra 5G , Hard Shell …" at bounding box center [201, 146] width 137 height 11
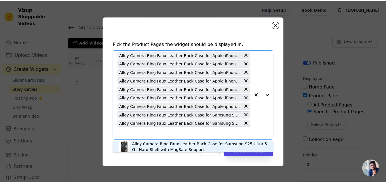
scroll to position [0, 0]
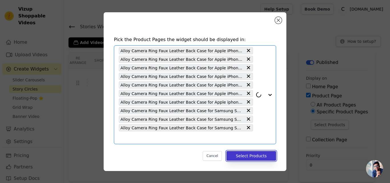
click at [240, 156] on button "Select Products" at bounding box center [251, 156] width 50 height 10
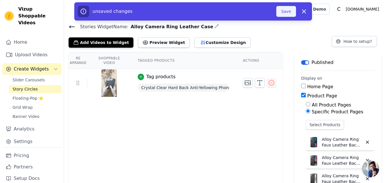
click at [281, 12] on button "Save" at bounding box center [285, 11] width 19 height 11
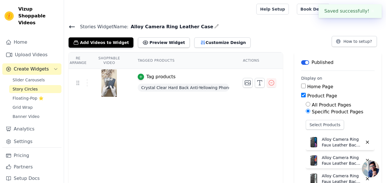
click at [71, 27] on icon at bounding box center [71, 27] width 5 height 2
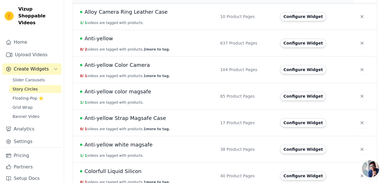
scroll to position [57, 0]
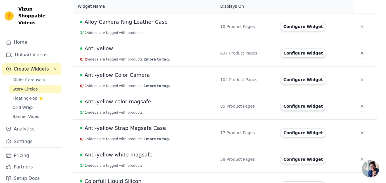
click at [117, 25] on span "Alloy Camera Ring Leather Case" at bounding box center [125, 22] width 83 height 8
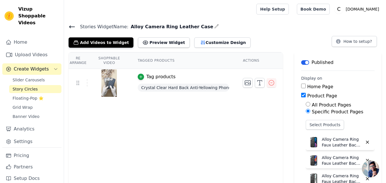
click at [70, 26] on icon at bounding box center [71, 27] width 5 height 2
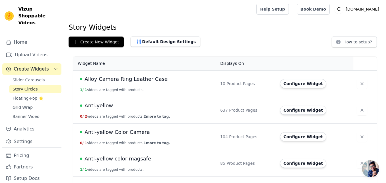
click at [149, 80] on span "Alloy Camera Ring Leather Case" at bounding box center [125, 79] width 83 height 8
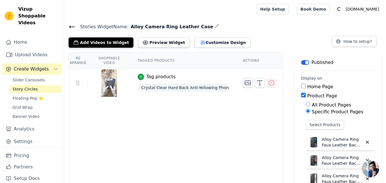
click at [73, 26] on icon at bounding box center [71, 27] width 5 height 2
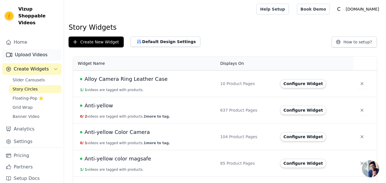
click at [21, 51] on link "Upload Videos" at bounding box center [31, 54] width 59 height 11
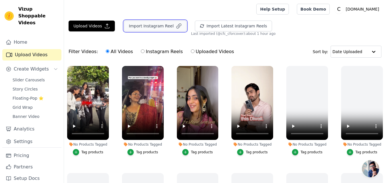
click at [149, 28] on button "Import Instagram Reel" at bounding box center [155, 26] width 63 height 11
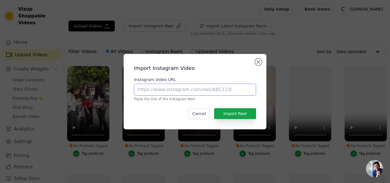
click at [167, 88] on input "Instagram Video URL" at bounding box center [195, 90] width 122 height 12
paste input "https://www.instagram.com/reel/DDvxcqGi_Dh"
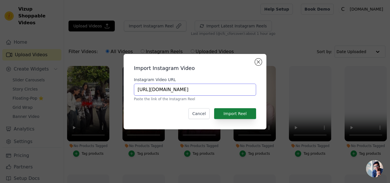
type input "https://www.instagram.com/reel/DDvxcqGi_Dh"
click at [237, 117] on button "Import Reel" at bounding box center [235, 113] width 42 height 11
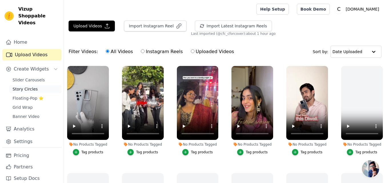
click at [31, 86] on span "Story Circles" at bounding box center [25, 89] width 25 height 6
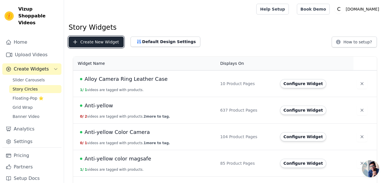
click at [95, 39] on button "Create New Widget" at bounding box center [95, 42] width 55 height 11
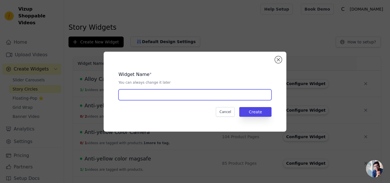
click at [141, 93] on input "text" at bounding box center [194, 94] width 153 height 11
paste input "Textured Ring Magsafe"
type input "Textured Ring Magsafe"
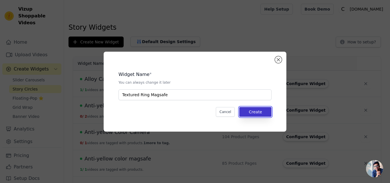
click at [255, 112] on button "Create" at bounding box center [255, 112] width 32 height 10
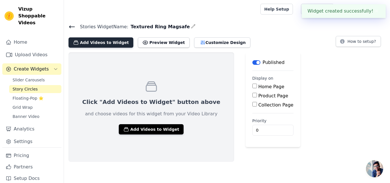
click at [92, 45] on button "Add Videos to Widget" at bounding box center [100, 42] width 65 height 10
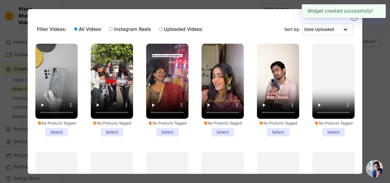
click at [55, 130] on li "No Products Tagged Select" at bounding box center [56, 90] width 42 height 93
click at [0, 0] on input "No Products Tagged Select" at bounding box center [0, 0] width 0 height 0
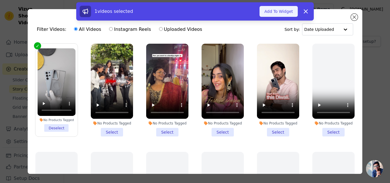
click at [274, 12] on button "Add To Widget" at bounding box center [278, 11] width 38 height 11
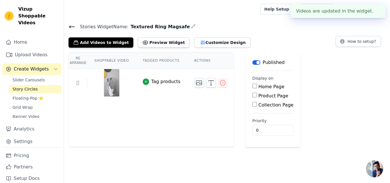
click at [260, 94] on label "Product Page" at bounding box center [273, 95] width 30 height 5
click at [257, 94] on input "Product Page" at bounding box center [254, 95] width 5 height 5
checkbox input "true"
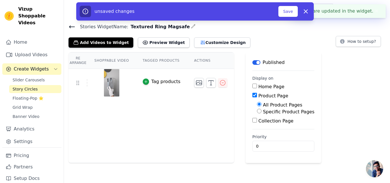
click at [263, 112] on label "Specific Product Pages" at bounding box center [288, 111] width 51 height 5
click at [259, 112] on input "Specific Product Pages" at bounding box center [259, 111] width 5 height 5
radio input "true"
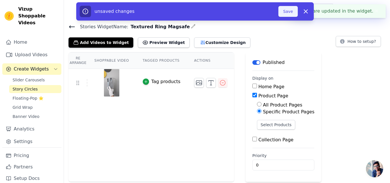
click at [286, 13] on button "Save" at bounding box center [287, 11] width 19 height 11
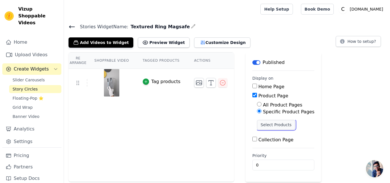
click at [260, 123] on button "Select Products" at bounding box center [276, 125] width 38 height 10
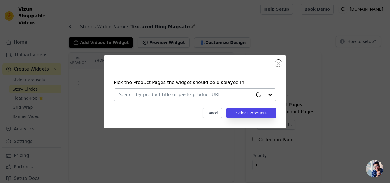
click at [148, 94] on input "text" at bounding box center [186, 94] width 134 height 7
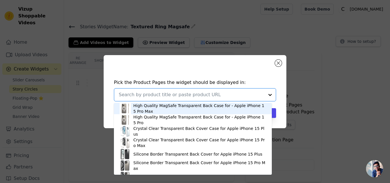
paste input "Textured Metal Ring Camera With Magsafe Compatible Smoky Back Case For Apple iP…"
type input "Textured Metal Ring Camera With Magsafe Compatible Smoky Back Case For Apple iP…"
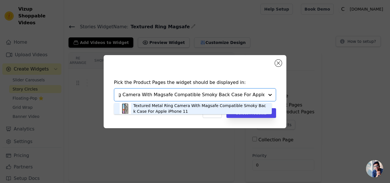
click at [148, 111] on div "Textured Metal Ring Camera With Magsafe Compatible Smoky Back Case For Apple iP…" at bounding box center [199, 108] width 133 height 11
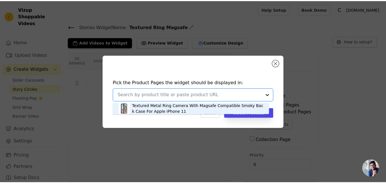
scroll to position [0, 0]
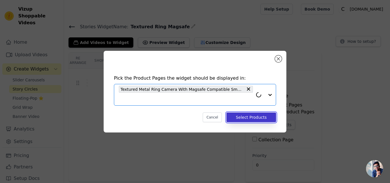
click at [245, 116] on button "Select Products" at bounding box center [251, 117] width 50 height 10
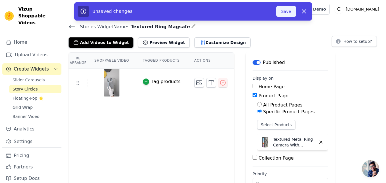
click at [284, 15] on button "Save" at bounding box center [285, 11] width 19 height 11
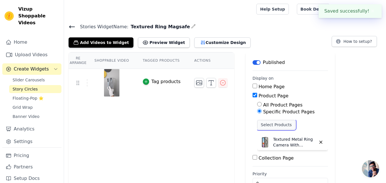
click at [259, 124] on button "Select Products" at bounding box center [276, 125] width 38 height 10
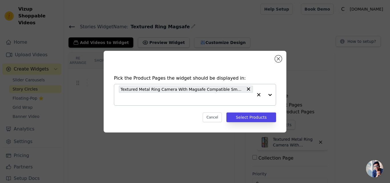
click at [192, 100] on input "text" at bounding box center [186, 99] width 134 height 7
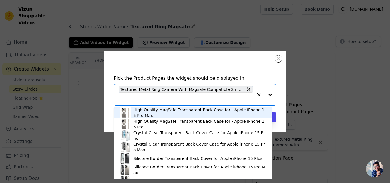
paste input "Textured Metal Ring Camera With Magsafe Compatible Smoky Back Case For Apple iP…"
type input "Textured Metal Ring Camera With Magsafe Compatible Smoky Back Case For Apple iP…"
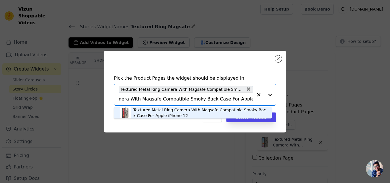
click at [166, 110] on div "Textured Metal Ring Camera With Magsafe Compatible Smoky Back Case For Apple iP…" at bounding box center [199, 112] width 133 height 11
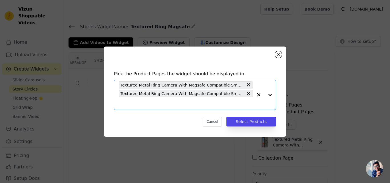
scroll to position [0, 0]
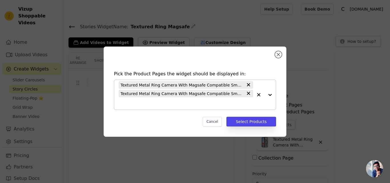
click at [166, 110] on div "Pick the Product Pages the widget should be displayed in: Textured Metal Ring C…" at bounding box center [195, 98] width 174 height 67
click at [161, 105] on input "text" at bounding box center [186, 103] width 134 height 7
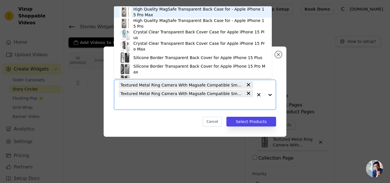
paste input "Textured Metal Ring Camera With Magsafe Compatible Smoky Back Case For Apple iP…"
type input "Textured Metal Ring Camera With Magsafe Compatible Smoky Back Case For Apple iP…"
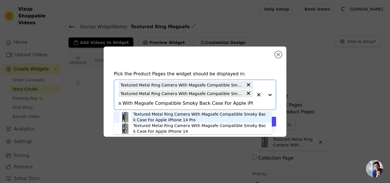
click at [162, 118] on div "Textured Metal Ring Camera With Magsafe Compatible Smoky Back Case For Apple iP…" at bounding box center [199, 116] width 133 height 11
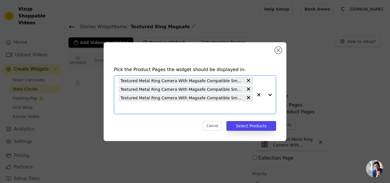
scroll to position [0, 0]
click at [159, 108] on input "text" at bounding box center [186, 107] width 134 height 7
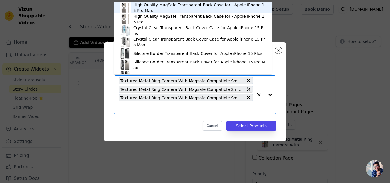
paste input "Textured Metal Ring Camera With Magsafe Compatible Smoky Back Case For Apple iP…"
type input "Textured Metal Ring Camera With Magsafe Compatible Smoky Back Case For Apple iP…"
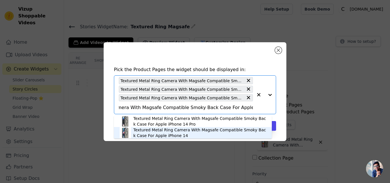
click at [160, 131] on div "Textured Metal Ring Camera With Magsafe Compatible Smoky Back Case For Apple iP…" at bounding box center [199, 132] width 133 height 11
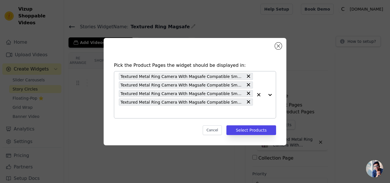
click at [151, 113] on input "text" at bounding box center [186, 111] width 134 height 7
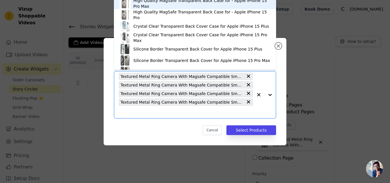
paste input "Textured Metal Ring Camera With Magsafe Compatible Smoky Back Case For Apple iP…"
type input "Textured Metal Ring Camera With Magsafe Compatible Smoky Back Case For Apple iP…"
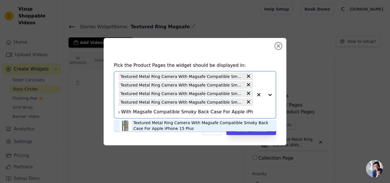
click at [151, 124] on div "Textured Metal Ring Camera With Magsafe Compatible Smoky Back Case For Apple iP…" at bounding box center [201, 125] width 137 height 11
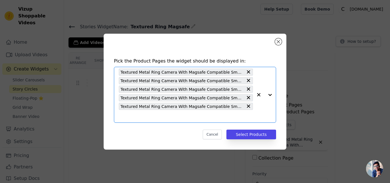
scroll to position [0, 0]
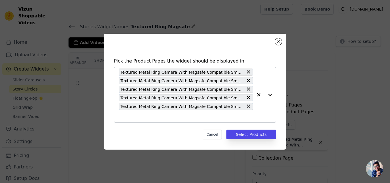
click at [145, 118] on input "text" at bounding box center [186, 116] width 134 height 7
paste input "Textured Metal Ring Camera With Magsafe Compatible Smoky Back Case For Apple iP…"
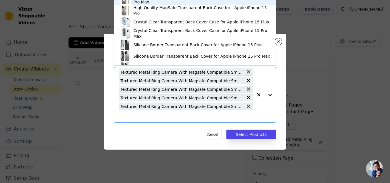
type input "Textured Metal Ring Camera With Magsafe Compatible Smoky Back Case For Apple iP…"
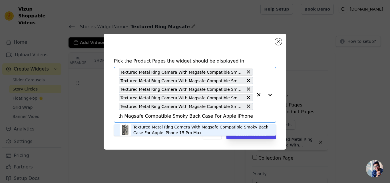
click at [146, 129] on div "Textured Metal Ring Camera With Magsafe Compatible Smoky Back Case For Apple iP…" at bounding box center [201, 129] width 137 height 11
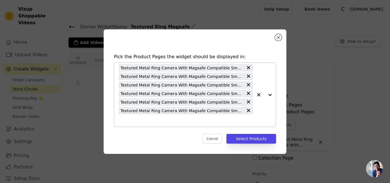
click at [144, 116] on div "Textured Metal Ring Camera With Magsafe Compatible Smoky Back Case For Apple iP…" at bounding box center [186, 95] width 134 height 64
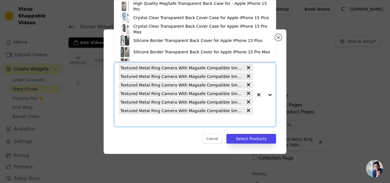
paste input "Textured Metal Ring Camera With Magsafe Compatible Smoky Back Case For Apple iP…"
type input "Textured Metal Ring Camera With Magsafe Compatible Smoky Back Case For Apple iP…"
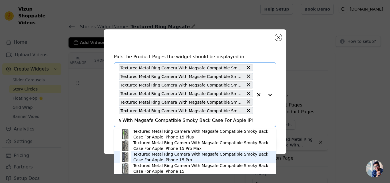
click at [168, 157] on div "Textured Metal Ring Camera With Magsafe Compatible Smoky Back Case For Apple iP…" at bounding box center [201, 156] width 137 height 11
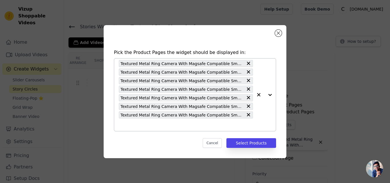
click at [153, 126] on input "text" at bounding box center [186, 124] width 134 height 7
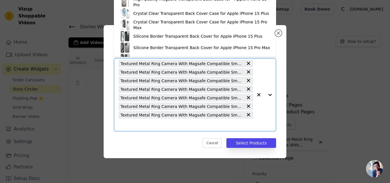
paste input "Textured Metal Ring Camera With Magsafe Compatible Smoky Back Case For Apple iP…"
type input "Textured Metal Ring Camera With Magsafe Compatible Smoky Back Case For Apple iP…"
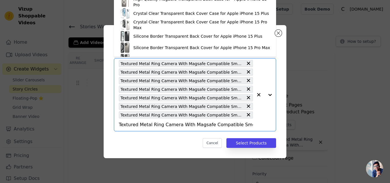
scroll to position [0, 55]
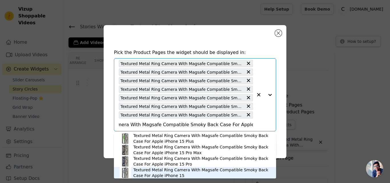
click at [148, 173] on div "Textured Metal Ring Camera With Magsafe Compatible Smoky Back Case For Apple iP…" at bounding box center [201, 172] width 137 height 11
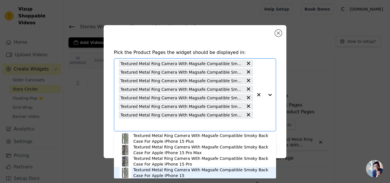
scroll to position [0, 0]
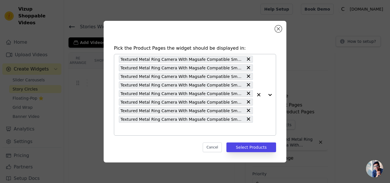
click at [140, 128] on input "text" at bounding box center [186, 129] width 134 height 7
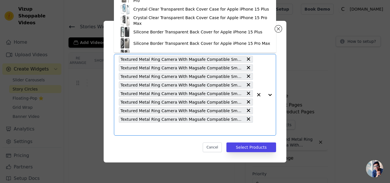
paste input "Textured Metal Ring Camera With Magsafe Compatible Smoky Back Case For Apple iP…"
type input "Textured Metal Ring Camera With Magsafe Compatible Smoky Back Case For Apple iP…"
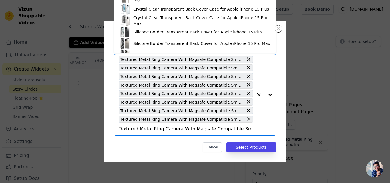
scroll to position [0, 63]
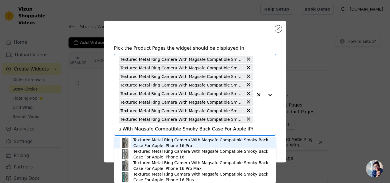
click at [157, 143] on div "Textured Metal Ring Camera With Magsafe Compatible Smoky Back Case For Apple iP…" at bounding box center [201, 142] width 137 height 11
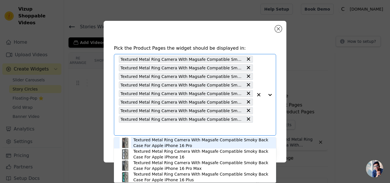
scroll to position [0, 0]
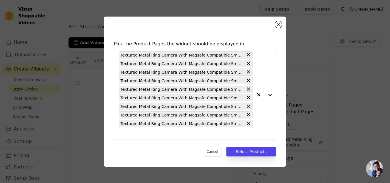
click at [157, 134] on input "text" at bounding box center [186, 133] width 134 height 7
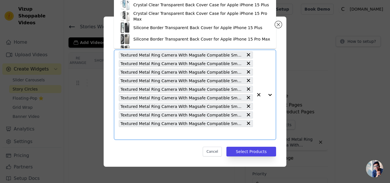
paste input "Textured Metal Ring Camera With Magsafe Compatible Smoky Back Case For Apple iP…"
type input "Textured Metal Ring Camera With Magsafe Compatible Smoky Back Case For Apple iP…"
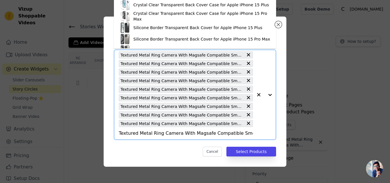
scroll to position [0, 55]
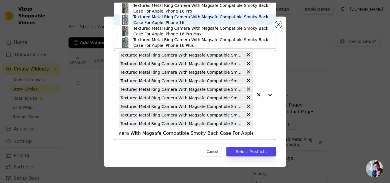
click at [164, 18] on div "Textured Metal Ring Camera With Magsafe Compatible Smoky Back Case For Apple iP…" at bounding box center [201, 19] width 137 height 11
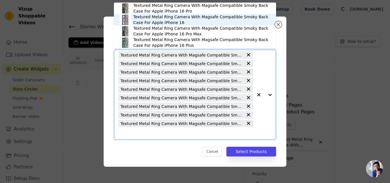
scroll to position [0, 0]
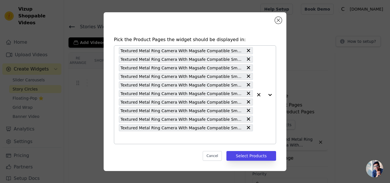
click at [141, 132] on div "Textured Metal Ring Camera With Magsafe Compatible Smoky Back Case For Apple iP…" at bounding box center [186, 95] width 134 height 98
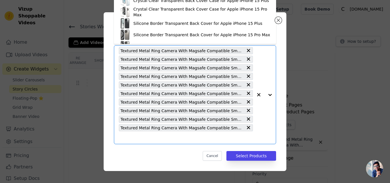
paste input "Textured Metal Ring Camera With Magsafe Compatible Smoky Back Case For Apple iP…"
type input "Textured Metal Ring Camera With Magsafe Compatible Smoky Back Case For Apple iP…"
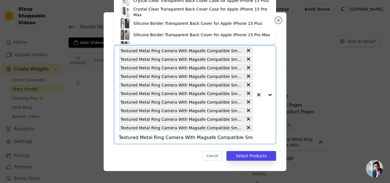
scroll to position [0, 72]
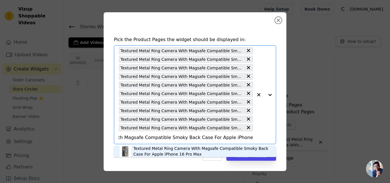
click at [163, 151] on div "Textured Metal Ring Camera With Magsafe Compatible Smoky Back Case For Apple iP…" at bounding box center [201, 151] width 137 height 11
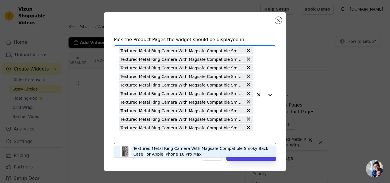
scroll to position [0, 0]
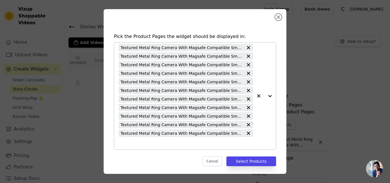
click at [159, 143] on input "text" at bounding box center [186, 143] width 134 height 7
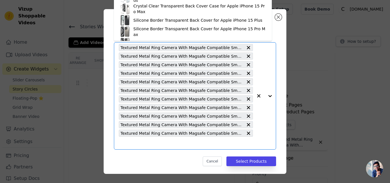
paste input "Textured Metal Ring Camera With Magsafe Compatible Smoky Back Case For Apple iP…"
type input "Textured Metal Ring Camera With Magsafe Compatible Smoky Back Case For Apple iP…"
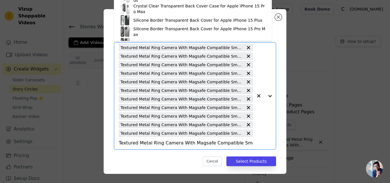
scroll to position [0, 68]
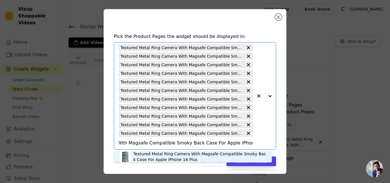
click at [160, 156] on div "Textured Metal Ring Camera With Magsafe Compatible Smoky Back Case For Apple iP…" at bounding box center [199, 156] width 133 height 11
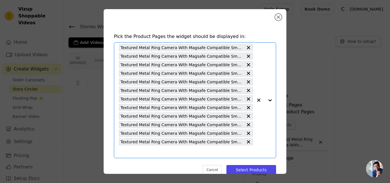
scroll to position [0, 0]
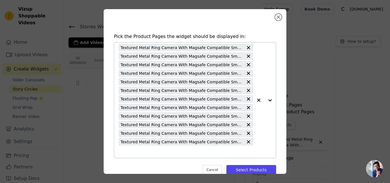
click at [160, 155] on input "text" at bounding box center [186, 151] width 134 height 7
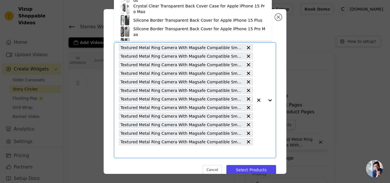
paste input "Textured Metal Ring Camera With Magsafe Compatible Smoky Back Case For Samsung …"
type input "Textured Metal Ring Camera With Magsafe Compatible Smoky Back Case For Samsung …"
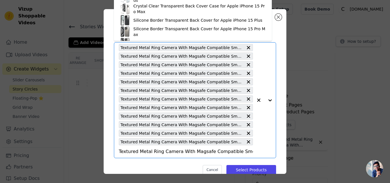
scroll to position [0, 70]
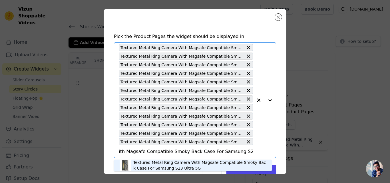
click at [160, 163] on div "Textured Metal Ring Camera With Magsafe Compatible Smoky Back Case For Samsung …" at bounding box center [199, 165] width 133 height 11
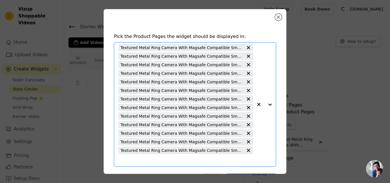
scroll to position [0, 0]
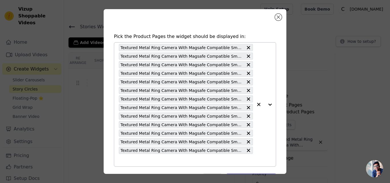
click at [158, 160] on input "text" at bounding box center [186, 160] width 134 height 7
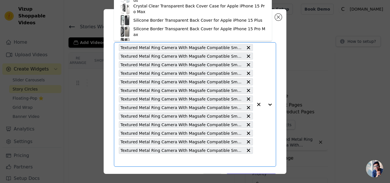
paste input "Textured Metal Ring Camera With Magsafe Compatible Smoky Back Case For Samsung …"
type input "Textured Metal Ring Camera With Magsafe Compatible Smoky Back Case For Samsung …"
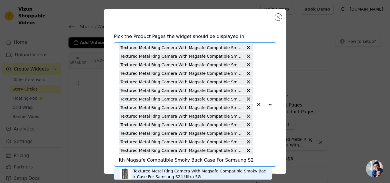
click at [159, 171] on div "Textured Metal Ring Camera With Magsafe Compatible Smoky Back Case For Samsung …" at bounding box center [199, 173] width 133 height 11
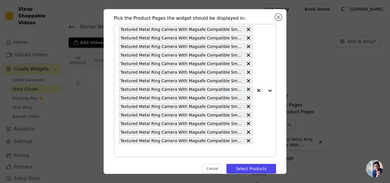
scroll to position [28, 0]
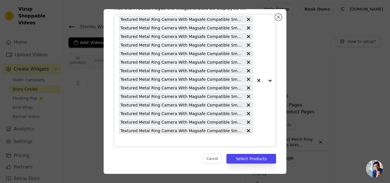
click at [155, 141] on input "text" at bounding box center [186, 140] width 134 height 7
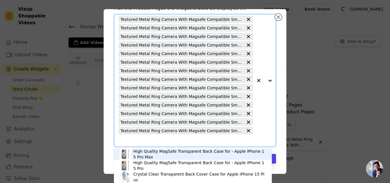
paste input "Textured Metal Ring Camera With Magsafe Compatible Smoky Back Case For Samsung …"
type input "Textured Metal Ring Camera With Magsafe Compatible Smoky Back Case For Samsung …"
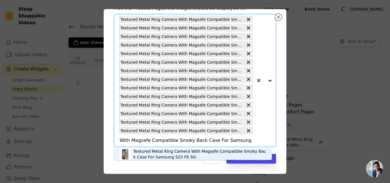
click at [160, 155] on div "Textured Metal Ring Camera With Magsafe Compatible Smoky Back Case For Samsung …" at bounding box center [199, 153] width 133 height 11
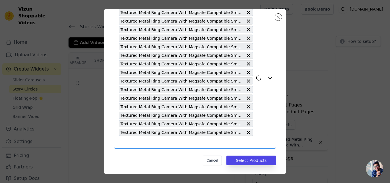
scroll to position [37, 0]
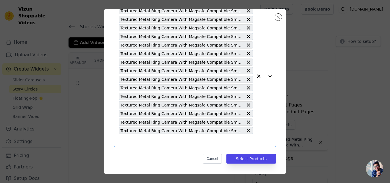
click at [177, 140] on input "text" at bounding box center [186, 140] width 134 height 7
paste input "Textured Metal Ring Camera With Magsafe Compatible Smoky Back Case For Google P…"
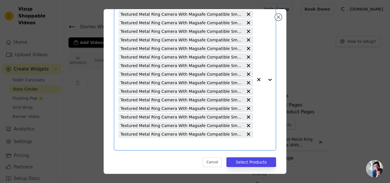
type input "Textured Metal Ring Camera With Magsafe Compatible Smoky Back Case For Google P…"
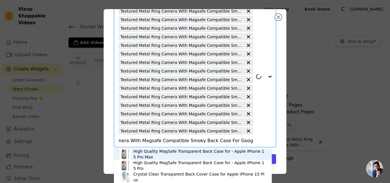
scroll to position [37, 0]
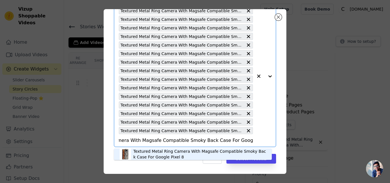
click at [148, 152] on div "Textured Metal Ring Camera With Magsafe Compatible Smoky Back Case For Google P…" at bounding box center [199, 153] width 133 height 11
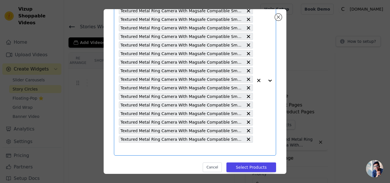
click at [148, 149] on input "text" at bounding box center [186, 149] width 134 height 7
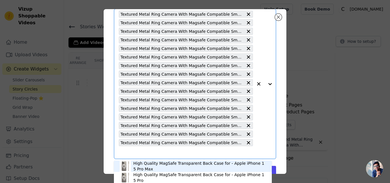
paste input "Textured Metal Ring Camera With Magsafe Compatible Smoky Back Case For Samsung …"
type input "Textured Metal Ring Camera With Magsafe Compatible Smoky Back Case For Samsung …"
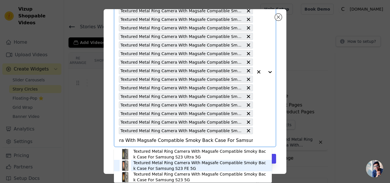
scroll to position [2, 0]
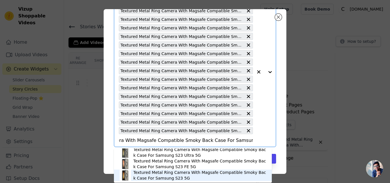
click at [159, 177] on div "Textured Metal Ring Camera With Magsafe Compatible Smoky Back Case For Samsung …" at bounding box center [199, 175] width 133 height 11
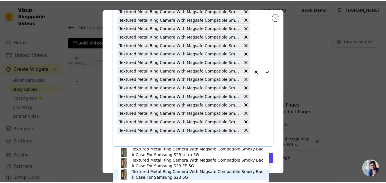
scroll to position [0, 0]
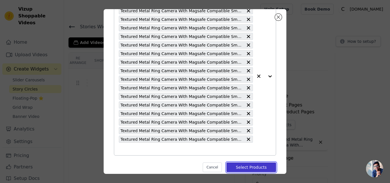
click at [239, 167] on button "Select Products" at bounding box center [251, 167] width 50 height 10
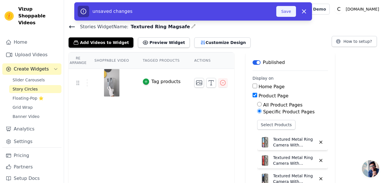
click at [282, 15] on button "Save" at bounding box center [285, 11] width 19 height 11
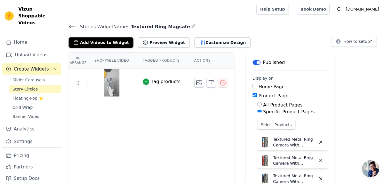
click at [70, 27] on icon at bounding box center [71, 27] width 5 height 2
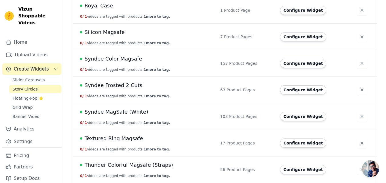
scroll to position [473, 0]
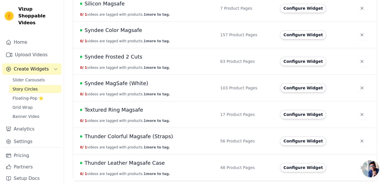
click at [129, 113] on span "Textured Ring Magsafe" at bounding box center [113, 110] width 59 height 8
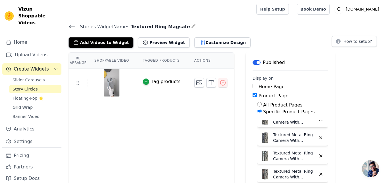
click at [69, 28] on icon at bounding box center [71, 26] width 7 height 7
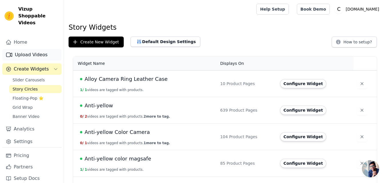
click at [31, 49] on link "Upload Videos" at bounding box center [31, 54] width 59 height 11
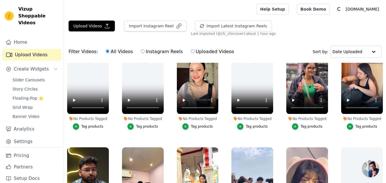
scroll to position [1016, 0]
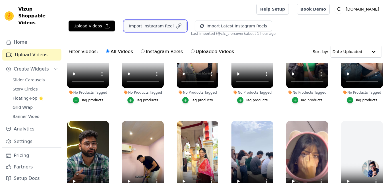
click at [157, 27] on button "Import Instagram Reel" at bounding box center [155, 26] width 63 height 11
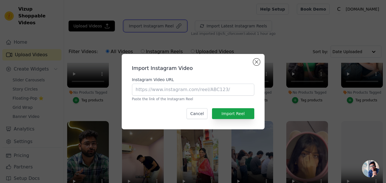
scroll to position [1027, 0]
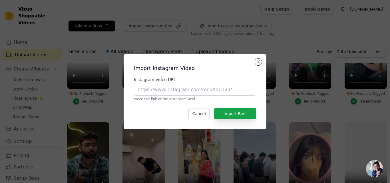
click at [184, 96] on div "Instagram Video URL Paste the link of the Instagram Reel" at bounding box center [195, 89] width 122 height 25
click at [181, 92] on input "Instagram Video URL" at bounding box center [195, 90] width 122 height 12
paste input "https://www.instagram.com/reel/DKrhubDKZxO"
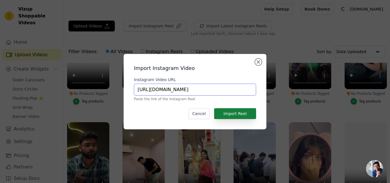
type input "https://www.instagram.com/reel/DKrhubDKZxO"
click at [244, 112] on button "Import Reel" at bounding box center [235, 113] width 42 height 11
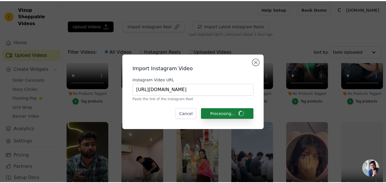
scroll to position [1016, 0]
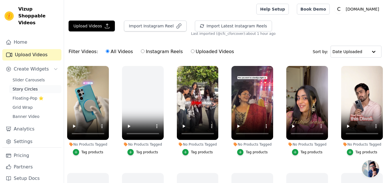
click at [24, 86] on span "Story Circles" at bounding box center [25, 89] width 25 height 6
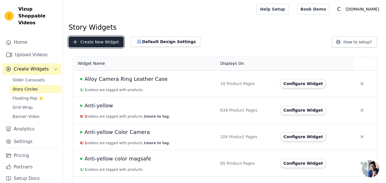
click at [97, 43] on button "Create New Widget" at bounding box center [95, 42] width 55 height 11
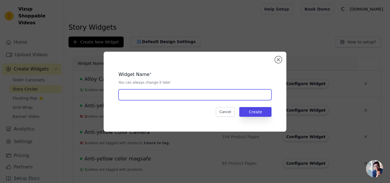
click at [134, 92] on input "text" at bounding box center [194, 94] width 153 height 11
paste input "BNB Jelly Lovely Case"
type input "BNB Jelly Lovely Case"
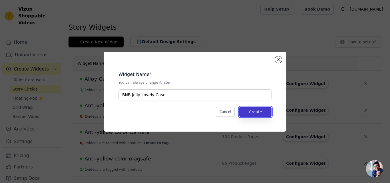
click at [259, 112] on button "Create" at bounding box center [255, 112] width 32 height 10
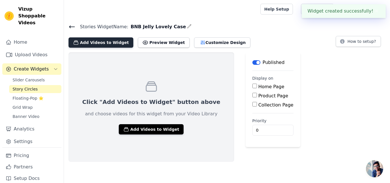
click at [92, 42] on button "Add Videos to Widget" at bounding box center [100, 42] width 65 height 10
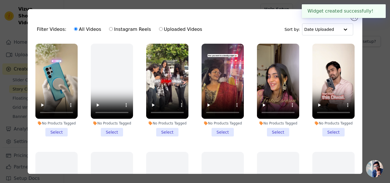
click at [58, 130] on li "No Products Tagged Select" at bounding box center [56, 90] width 42 height 93
click at [0, 0] on input "No Products Tagged Select" at bounding box center [0, 0] width 0 height 0
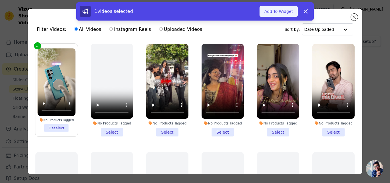
click at [277, 9] on button "Add To Widget" at bounding box center [278, 11] width 38 height 11
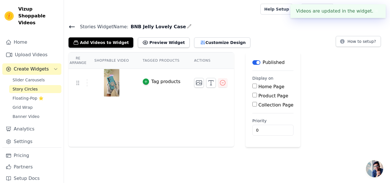
click at [259, 94] on label "Product Page" at bounding box center [273, 95] width 30 height 5
click at [257, 94] on input "Product Page" at bounding box center [254, 95] width 5 height 5
checkbox input "true"
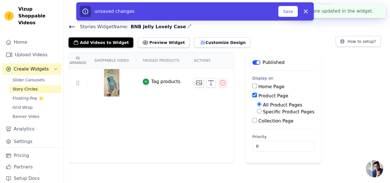
click at [263, 114] on label "Specific Product Pages" at bounding box center [288, 111] width 51 height 5
click at [258, 113] on input "Specific Product Pages" at bounding box center [259, 111] width 5 height 5
radio input "true"
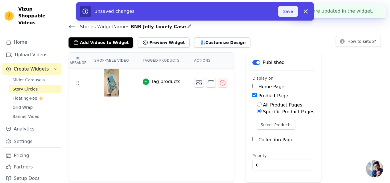
click at [283, 13] on button "Save" at bounding box center [287, 11] width 19 height 11
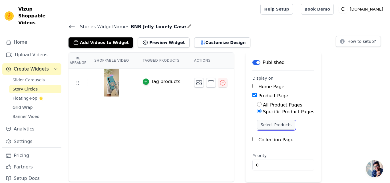
click at [269, 123] on button "Select Products" at bounding box center [276, 125] width 38 height 10
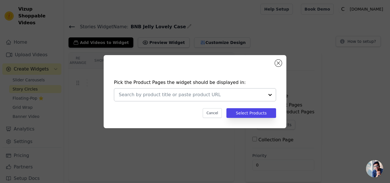
click at [177, 96] on input "text" at bounding box center [192, 94] width 146 height 7
paste input "360Â° Airbag Protection Jelly Transparent MagSafe Compatible Back Case For Appl…"
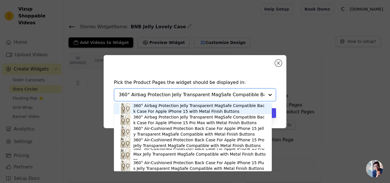
type input "360° Airbag Protection Jelly Transparent MagSafe Compatible Back Case For Apple…"
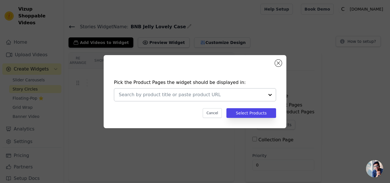
click at [166, 95] on input "text" at bounding box center [192, 94] width 146 height 7
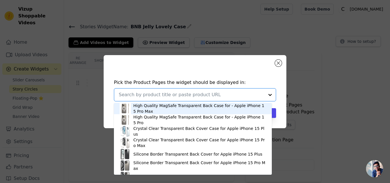
paste input "360° Airbag Protection Jelly Transparent MagSafe Compatible Back Case For Apple…"
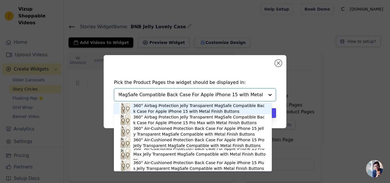
type input "360° Airbag Protection Jelly Transparent MagSafe Compatible Back Case For Apple…"
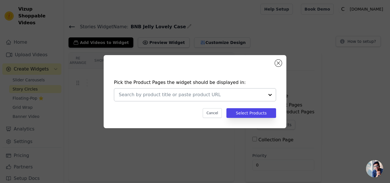
click at [172, 99] on div at bounding box center [192, 94] width 146 height 13
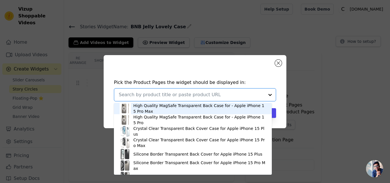
paste input "360° Airbag Protection Jelly Transparent MagSafe Compatible Back Case For Apple…"
type input "360° Airbag Protection Jelly Transparent MagSafe Compatible Back Case For Apple…"
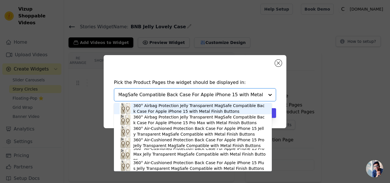
click at [172, 105] on div "360° Airbag Protection Jelly Transparent MagSafe Compatible Back Case For Apple…" at bounding box center [199, 108] width 133 height 11
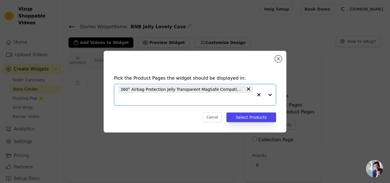
scroll to position [0, 0]
click at [171, 98] on input "text" at bounding box center [186, 99] width 134 height 7
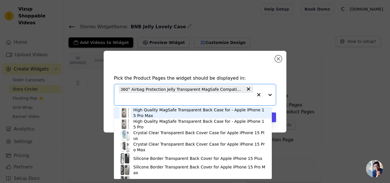
paste input "360° Airbag Protection Jelly Transparent MagSafe Compatible Back Case For Apple…"
type input "360° Airbag Protection Jelly Transparent MagSafe Compatible Back Case For Apple…"
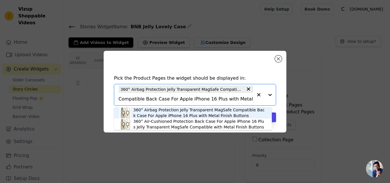
click at [182, 112] on div "360° Airbag Protection Jelly Transparent MagSafe Compatible Back Case For Apple…" at bounding box center [199, 112] width 133 height 11
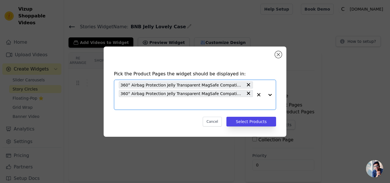
scroll to position [0, 0]
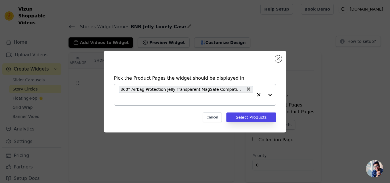
click at [163, 99] on input "text" at bounding box center [186, 99] width 134 height 7
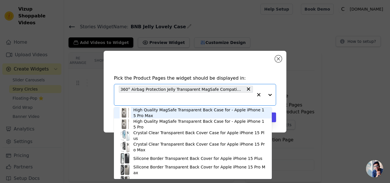
paste input "360° Airbag Protection Jelly Transparent MagSafe Compatible Back Case For Apple…"
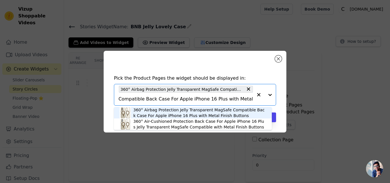
type input "360° Airbag Protection Jelly Transparent MagSafe Compatible Back Case For Apple…"
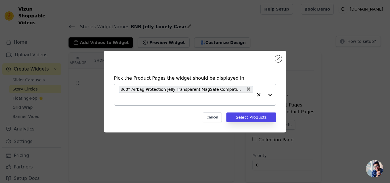
scroll to position [0, 0]
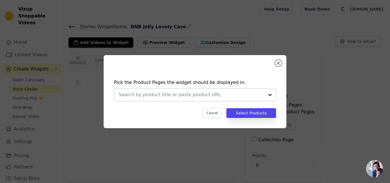
click at [163, 94] on input "text" at bounding box center [192, 94] width 146 height 7
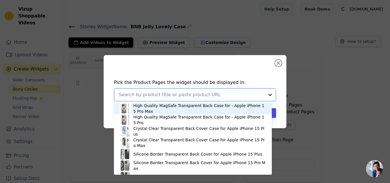
paste input "360° Airbag Protection Jelly Transparent MagSafe Compatible Back Case For Apple…"
type input "360° Airbag Protection Jelly Transparent MagSafe Compatible Back Case For Apple…"
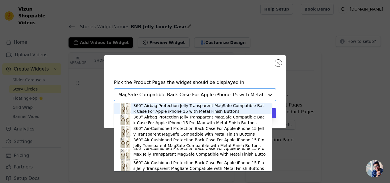
click at [178, 110] on div "360° Airbag Protection Jelly Transparent MagSafe Compatible Back Case For Apple…" at bounding box center [199, 108] width 133 height 11
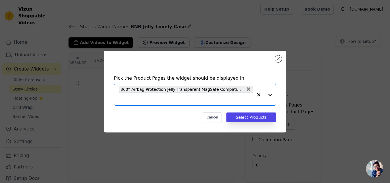
click at [163, 96] on input "text" at bounding box center [186, 99] width 134 height 7
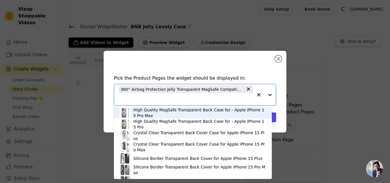
paste input "360° Airbag Protection Jelly Transparent MagSafe Compatible Back Case For Apple…"
type input "360° Airbag Protection Jelly Transparent MagSafe Compatible Back Case For Apple…"
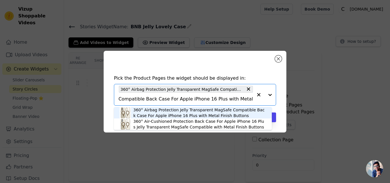
click at [162, 112] on div "360° Airbag Protection Jelly Transparent MagSafe Compatible Back Case For Apple…" at bounding box center [199, 112] width 133 height 11
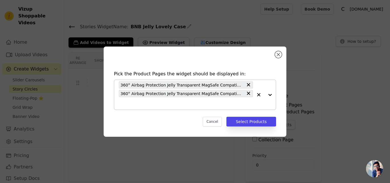
click at [155, 104] on input "text" at bounding box center [186, 103] width 134 height 7
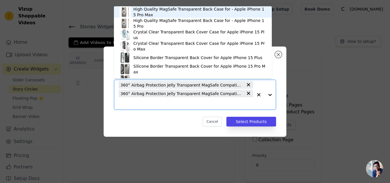
paste input "360° Airbag Protection Jelly Transparent MagSafe Compatible Back Case For Apple…"
type input "360° Airbag Protection Jelly Transparent MagSafe Compatible Back Case For Apple…"
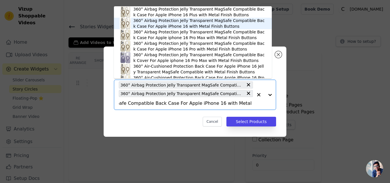
click at [178, 23] on div "360° Airbag Protection Jelly Transparent MagSafe Compatible Back Case For Apple…" at bounding box center [199, 23] width 133 height 11
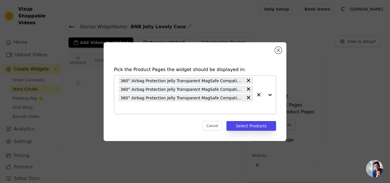
click at [157, 106] on input "text" at bounding box center [186, 107] width 134 height 7
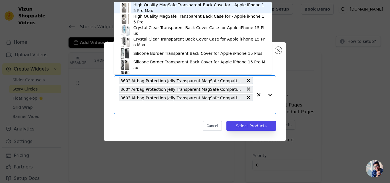
paste input "360° Airbag Protection Jelly Transparent MagSafe Compatible Back Case For Apple…"
type input "360° Airbag Protection Jelly Transparent MagSafe Compatible Back Case For Apple…"
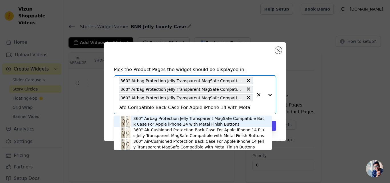
click at [165, 120] on div "360° Airbag Protection Jelly Transparent MagSafe Compatible Back Case For Apple…" at bounding box center [199, 121] width 133 height 11
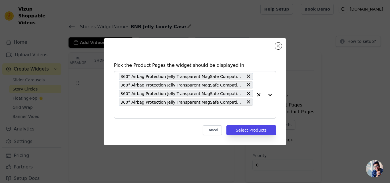
click at [160, 115] on input "text" at bounding box center [186, 111] width 134 height 7
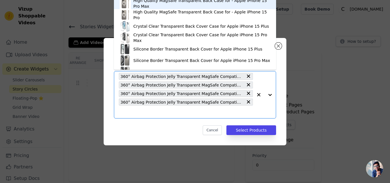
paste input "360° Airbag Protection Jelly Transparent MagSafe Compatible Back Case For Apple…"
type input "360° Airbag Protection Jelly Transparent MagSafe Compatible Back Case For Apple…"
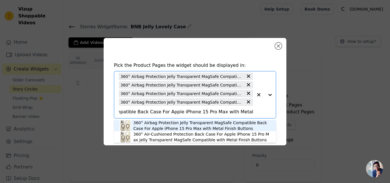
click at [160, 123] on div "360° Airbag Protection Jelly Transparent MagSafe Compatible Back Case For Apple…" at bounding box center [201, 125] width 137 height 11
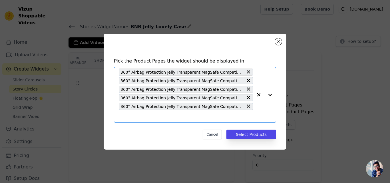
scroll to position [0, 0]
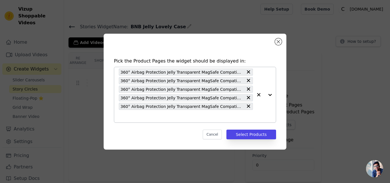
click at [154, 115] on input "text" at bounding box center [186, 116] width 134 height 7
paste input "360° Airbag Protection Jelly Transparent MagSafe Compatible Back Case For Apple…"
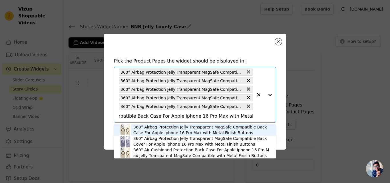
type input "360° Airbag Protection Jelly Transparent MagSafe Compatible Back Case For Apple…"
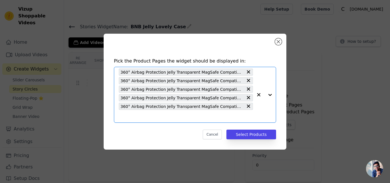
click at [173, 119] on input "text" at bounding box center [186, 116] width 134 height 7
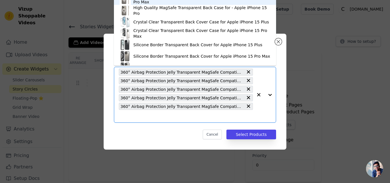
paste input "360° Airbag Protection Jelly Transparent MagSafe Compatible Back Case For Apple…"
type input "360° Airbag Protection Jelly Transparent MagSafe Compatible Back Case For Apple…"
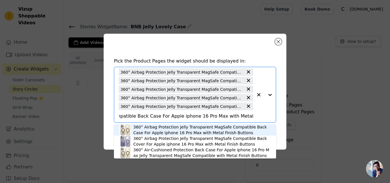
click at [180, 127] on div "360° Airbag Protection Jelly Transparent MagSafe Compatible Back Case For Apple…" at bounding box center [201, 129] width 137 height 11
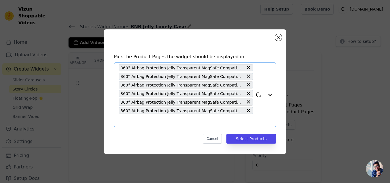
click at [169, 122] on input "text" at bounding box center [186, 120] width 134 height 7
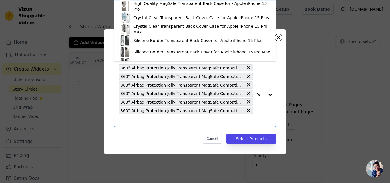
paste input "360° Airbag Protection Jelly Transparent MagSafe Compatible Back Case For Apple…"
type input "360° Airbag Protection Jelly Transparent MagSafe Compatible Back Case For Apple…"
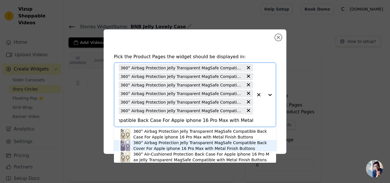
click at [211, 144] on div "360° Airbag Protection Jelly Transparent MagSafe Compatible Back Cover For Appl…" at bounding box center [201, 145] width 137 height 11
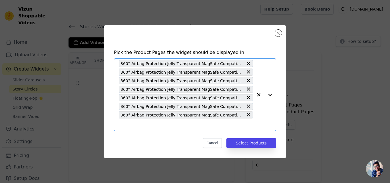
click at [173, 127] on input "text" at bounding box center [186, 124] width 134 height 7
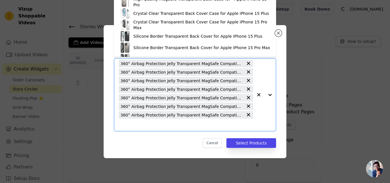
paste input "360° Airbag Protection Jelly Transparent MagSafe Compatible Back Case For Apple…"
type input "360° Airbag Protection Jelly Transparent MagSafe Compatible Back Case For Apple…"
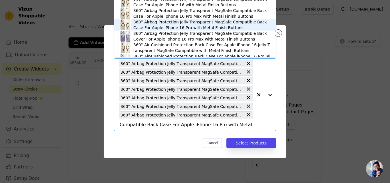
click at [192, 27] on div "360° Airbag Protection Jelly Transparent MagSafe Compatible Back Case For Apple…" at bounding box center [201, 24] width 137 height 11
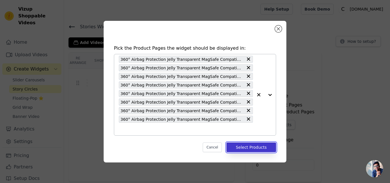
click at [246, 147] on button "Select Products" at bounding box center [251, 147] width 50 height 10
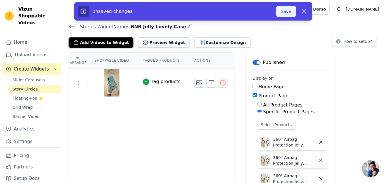
click at [283, 11] on button "Save" at bounding box center [285, 11] width 19 height 11
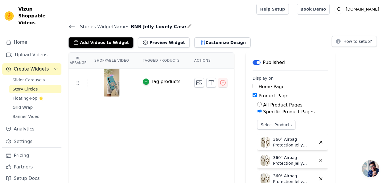
click at [70, 27] on icon at bounding box center [71, 27] width 5 height 2
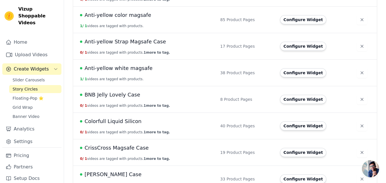
scroll to position [171, 0]
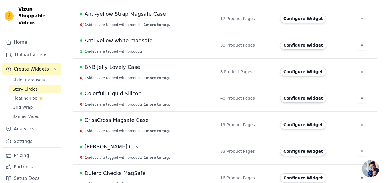
click at [124, 70] on span "BNB Jelly Lovely Case" at bounding box center [112, 67] width 56 height 8
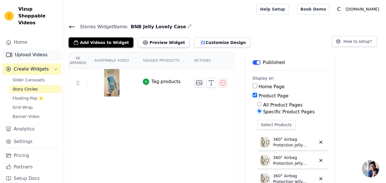
click at [27, 50] on link "Upload Videos" at bounding box center [31, 54] width 59 height 11
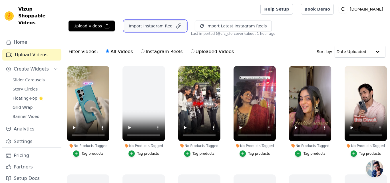
click at [140, 29] on button "Import Instagram Reel" at bounding box center [155, 26] width 63 height 11
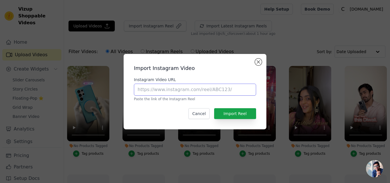
click at [194, 86] on input "Instagram Video URL" at bounding box center [195, 90] width 122 height 12
paste input "https://www.instagram.com/reel/DJtvGY3pkRE"
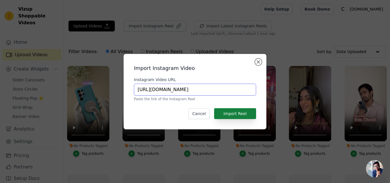
type input "https://www.instagram.com/reel/DJtvGY3pkRE"
click at [233, 112] on button "Import Reel" at bounding box center [235, 113] width 42 height 11
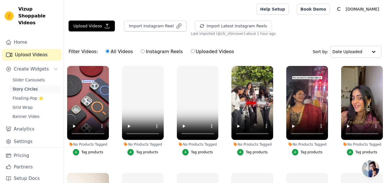
click at [31, 86] on span "Story Circles" at bounding box center [25, 89] width 25 height 6
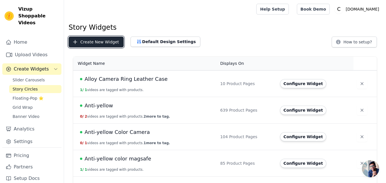
click at [88, 45] on button "Create New Widget" at bounding box center [95, 42] width 55 height 11
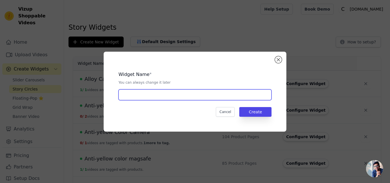
click at [140, 99] on input "text" at bounding box center [194, 94] width 153 height 11
paste input "GoldenRing Checkes Magsafe"
type input "GoldenRing Checkes Magsafe"
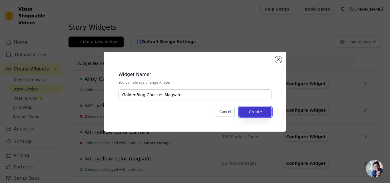
click at [251, 110] on button "Create" at bounding box center [255, 112] width 32 height 10
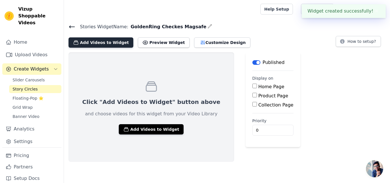
click at [94, 44] on button "Add Videos to Widget" at bounding box center [100, 42] width 65 height 10
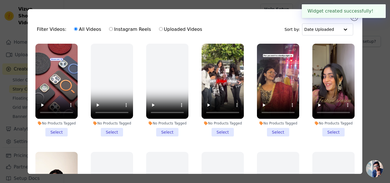
click at [58, 130] on li "No Products Tagged Select" at bounding box center [56, 90] width 42 height 93
click at [0, 0] on input "No Products Tagged Select" at bounding box center [0, 0] width 0 height 0
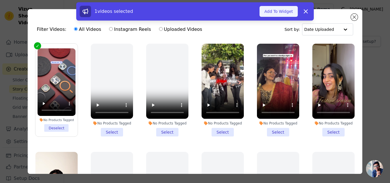
click at [271, 11] on button "Add To Widget" at bounding box center [278, 11] width 38 height 11
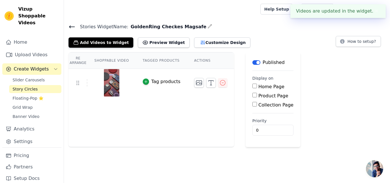
click at [258, 96] on label "Product Page" at bounding box center [273, 95] width 30 height 5
click at [257, 96] on input "Product Page" at bounding box center [254, 95] width 5 height 5
checkbox input "true"
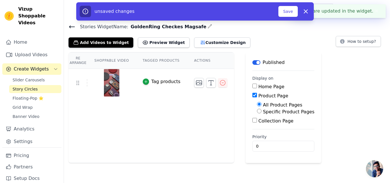
click at [257, 112] on input "Specific Product Pages" at bounding box center [259, 111] width 5 height 5
radio input "true"
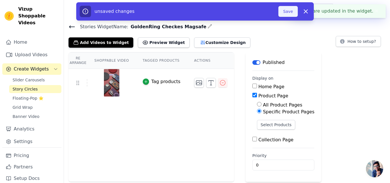
click at [285, 11] on button "Save" at bounding box center [287, 11] width 19 height 11
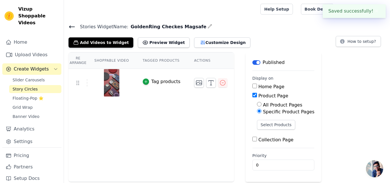
click at [376, 11] on button "✖" at bounding box center [376, 11] width 7 height 7
